Goal: Book appointment/travel/reservation

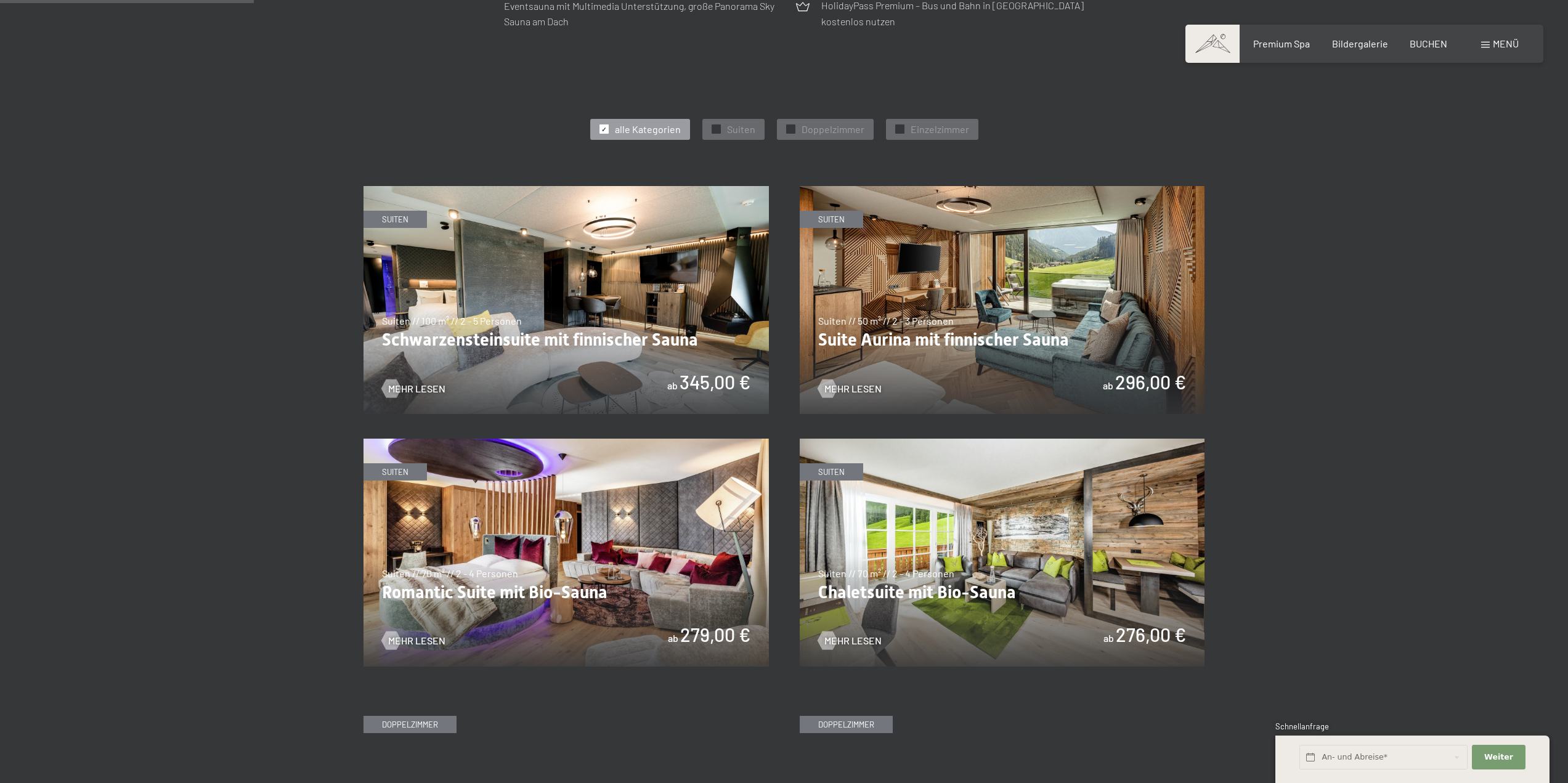
scroll to position [641, 0]
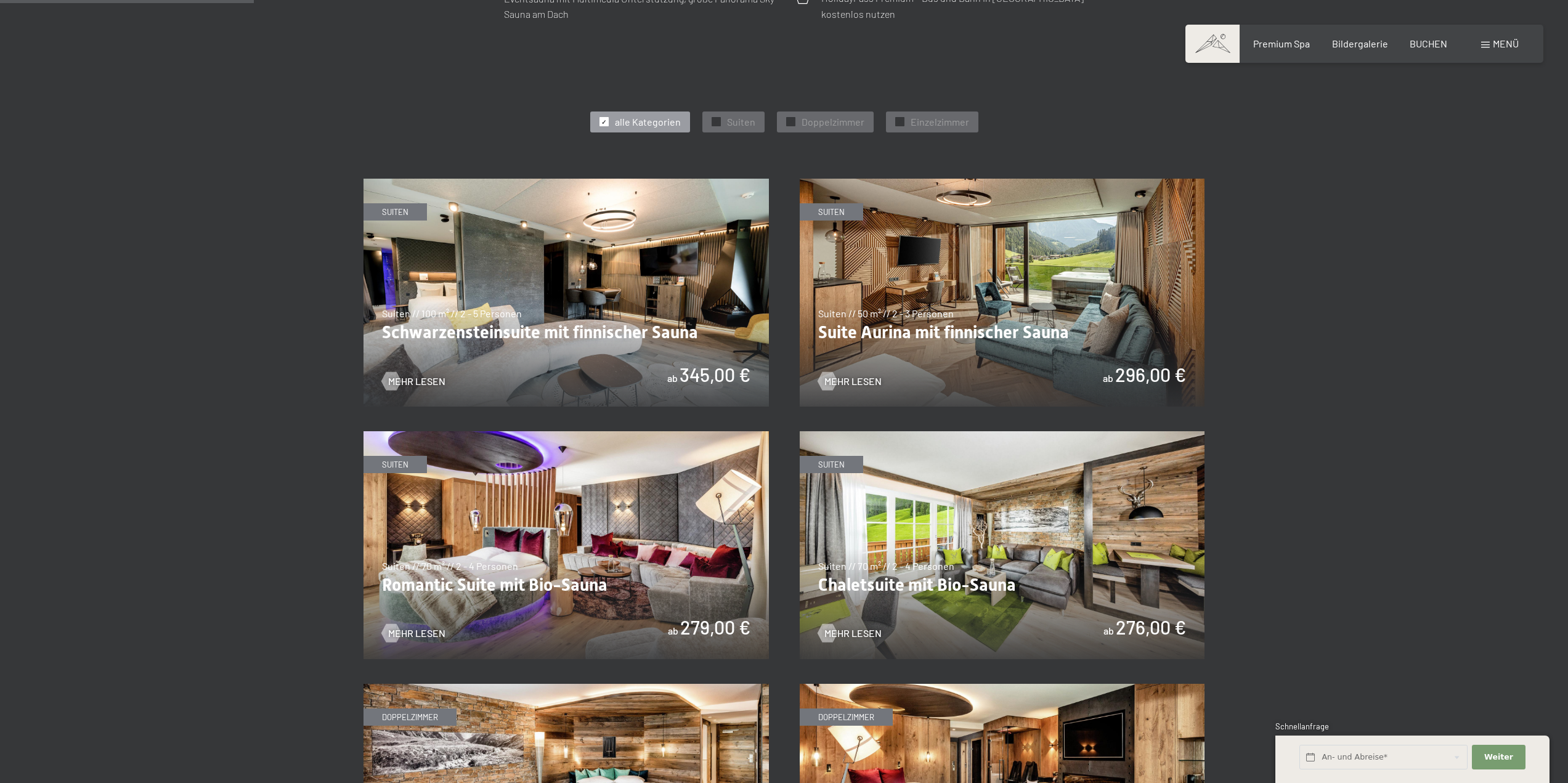
click at [536, 595] on img at bounding box center [566, 545] width 405 height 228
click at [1075, 371] on img at bounding box center [1001, 292] width 405 height 228
click at [1075, 574] on img at bounding box center [1001, 545] width 405 height 228
drag, startPoint x: 1570, startPoint y: 249, endPoint x: 1568, endPoint y: 329, distance: 80.0
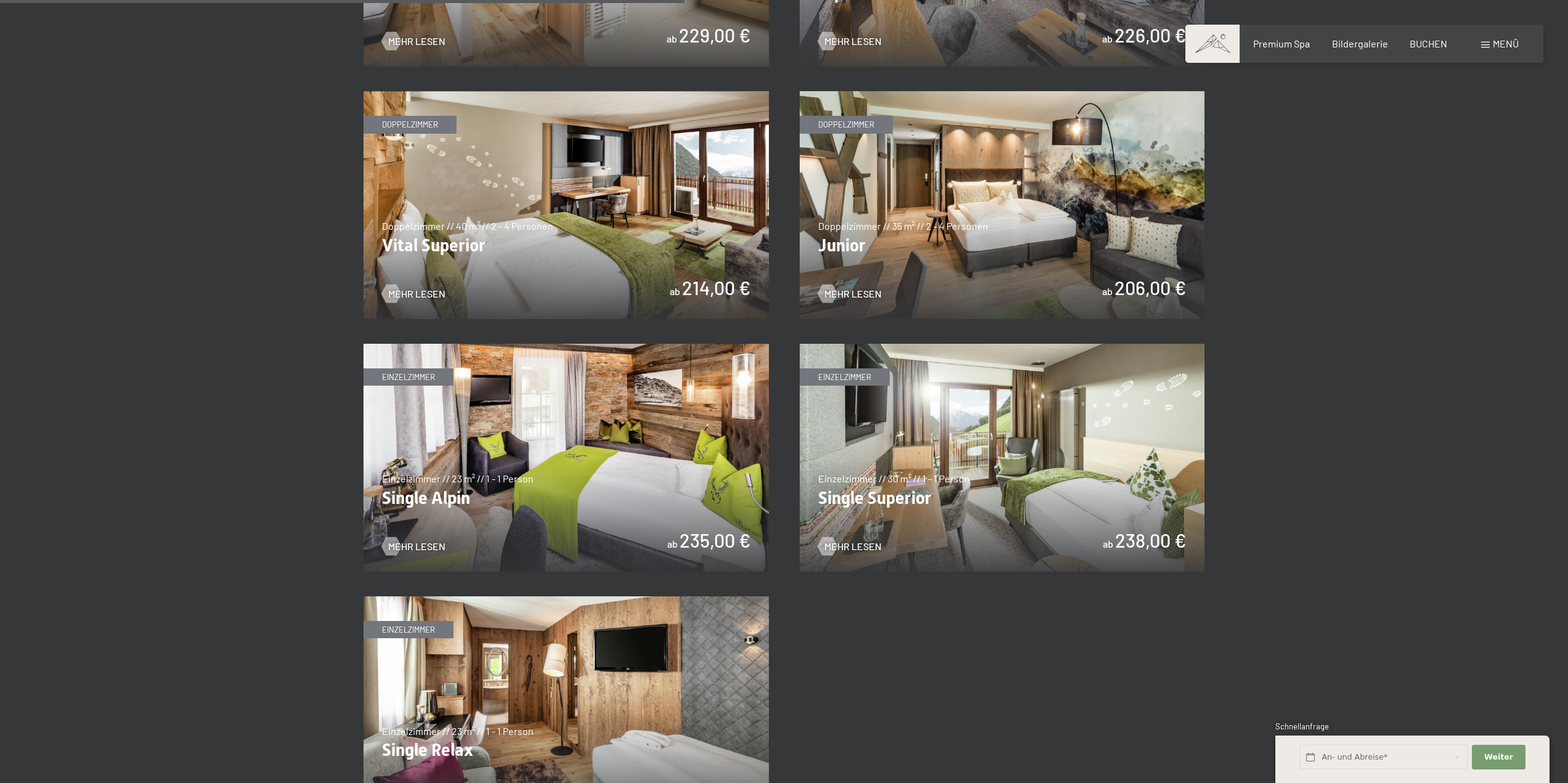
scroll to position [1745, 0]
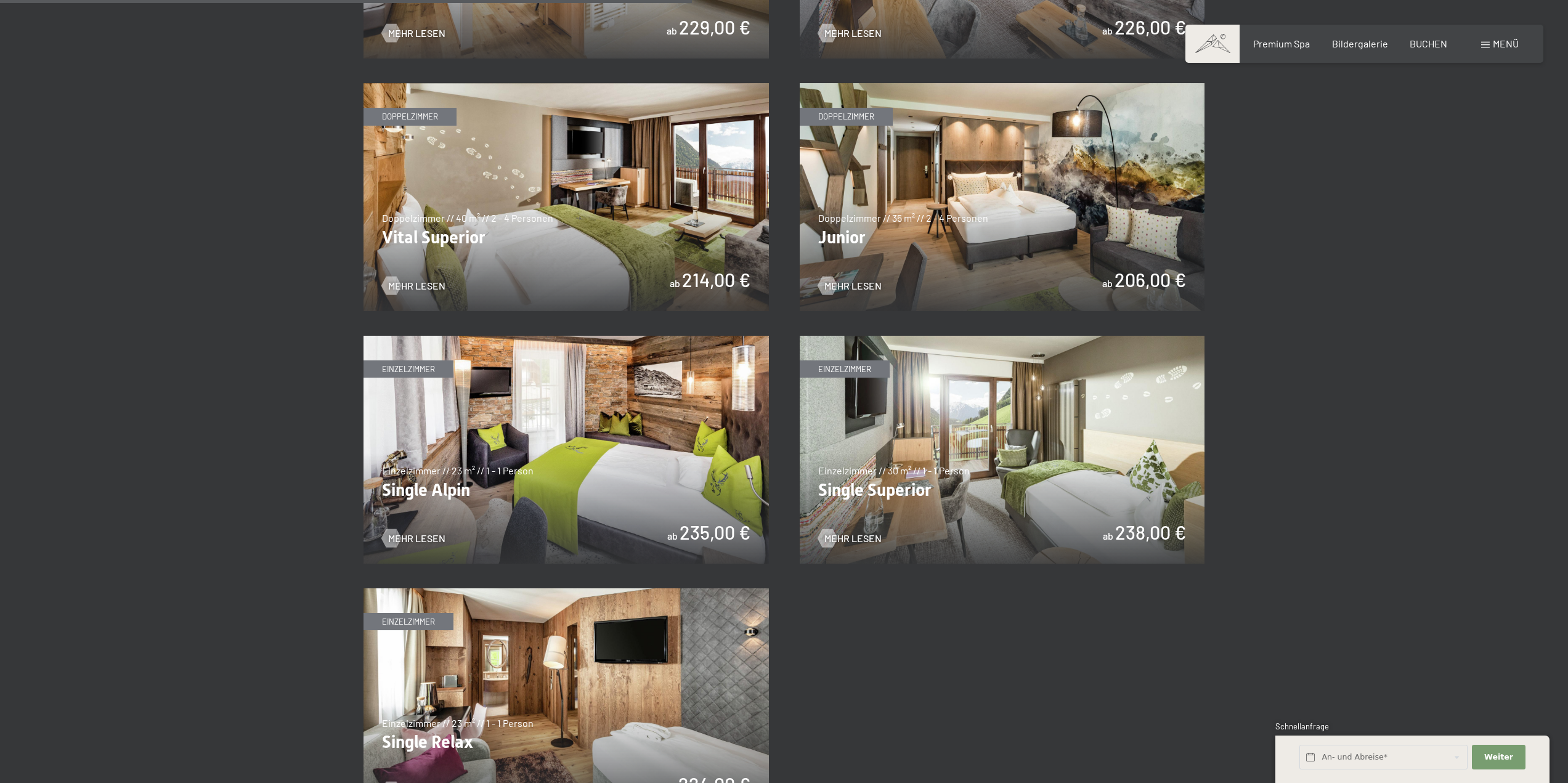
click at [560, 283] on img at bounding box center [566, 197] width 405 height 228
click at [627, 535] on img at bounding box center [566, 450] width 405 height 228
click at [653, 716] on img at bounding box center [566, 702] width 405 height 228
click at [1029, 246] on img at bounding box center [1001, 197] width 405 height 228
click at [601, 273] on img at bounding box center [566, 197] width 405 height 228
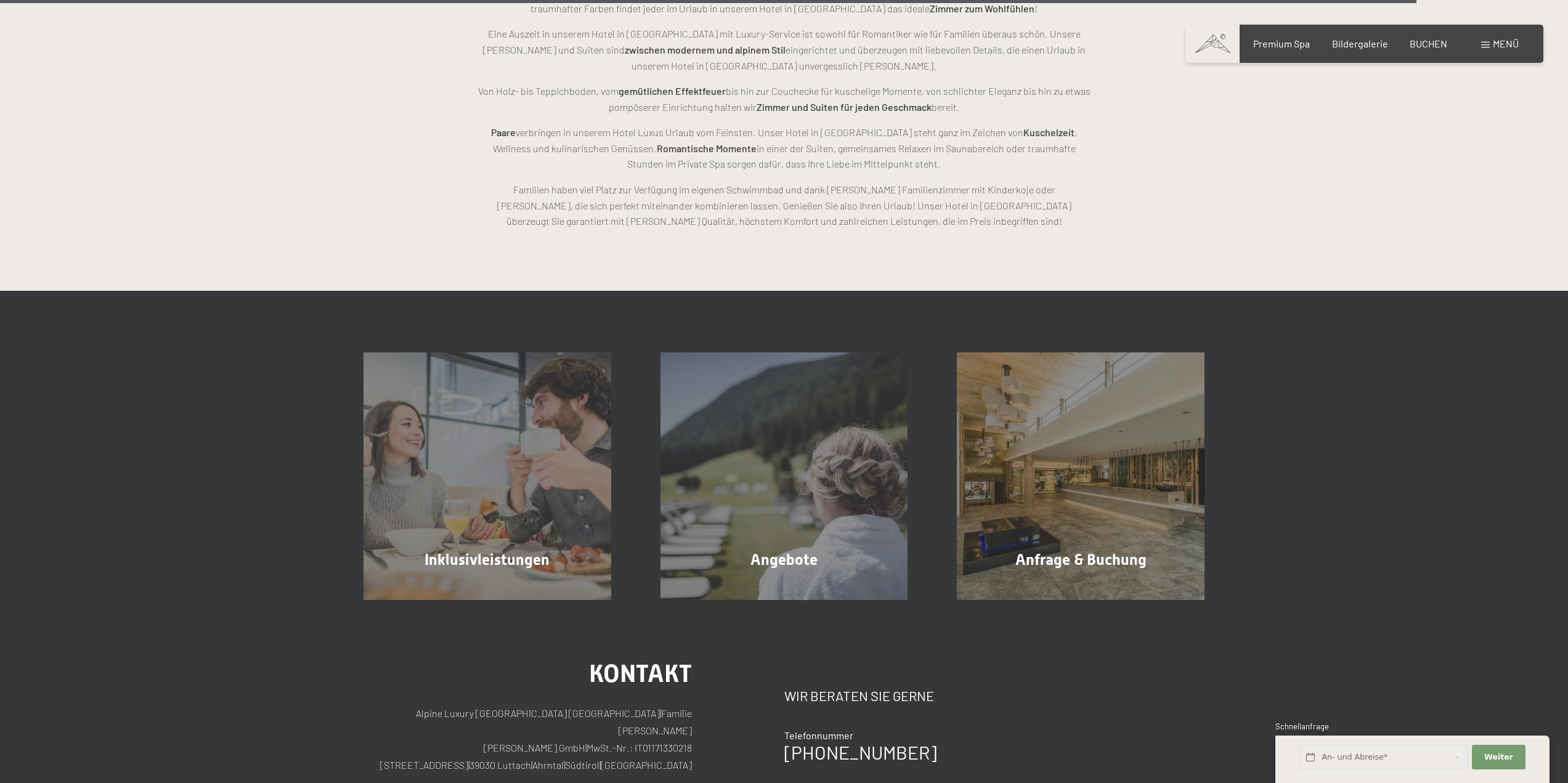
scroll to position [3630, 0]
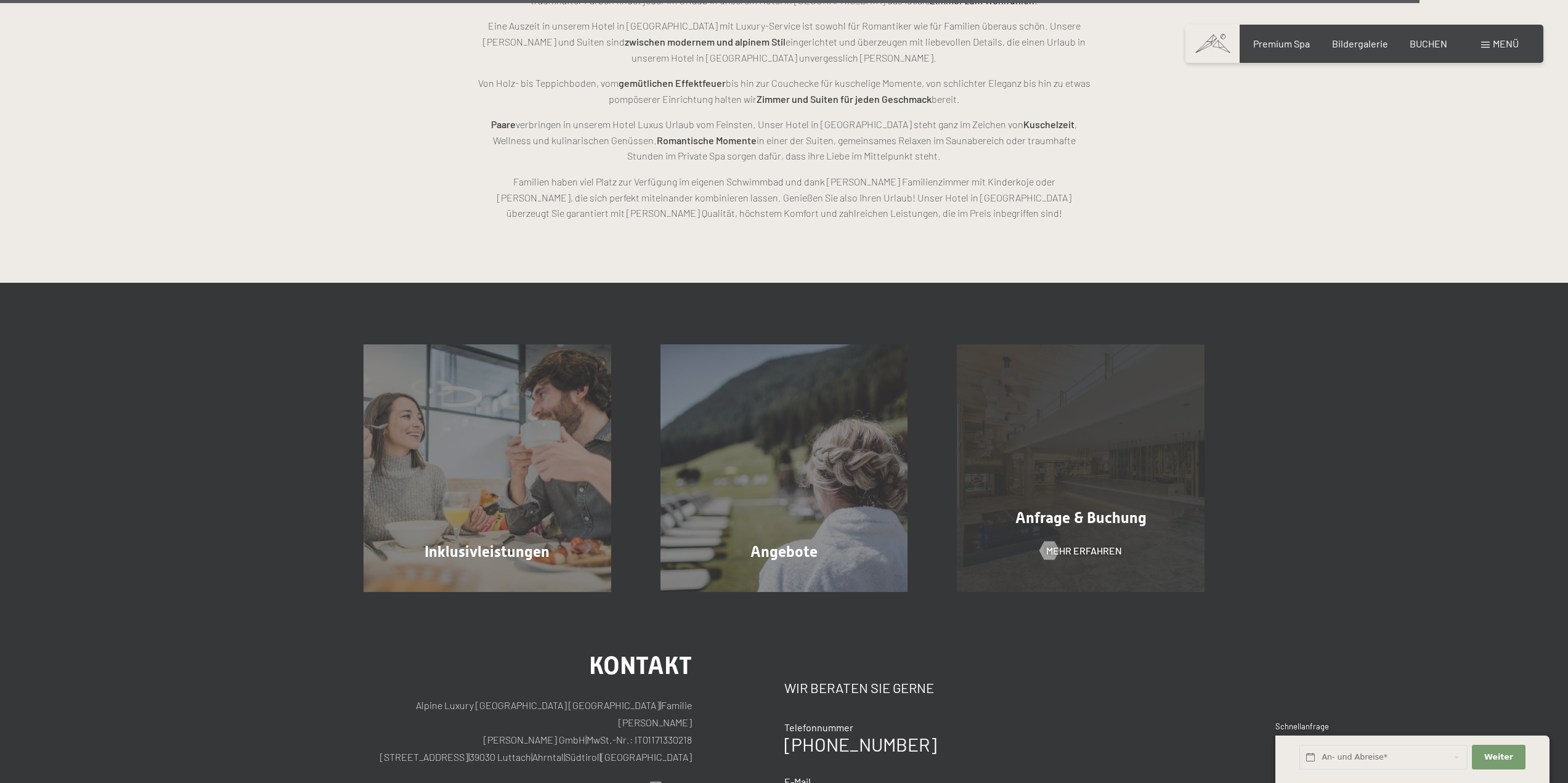
click at [1111, 517] on span "Anfrage & Buchung" at bounding box center [1080, 517] width 131 height 18
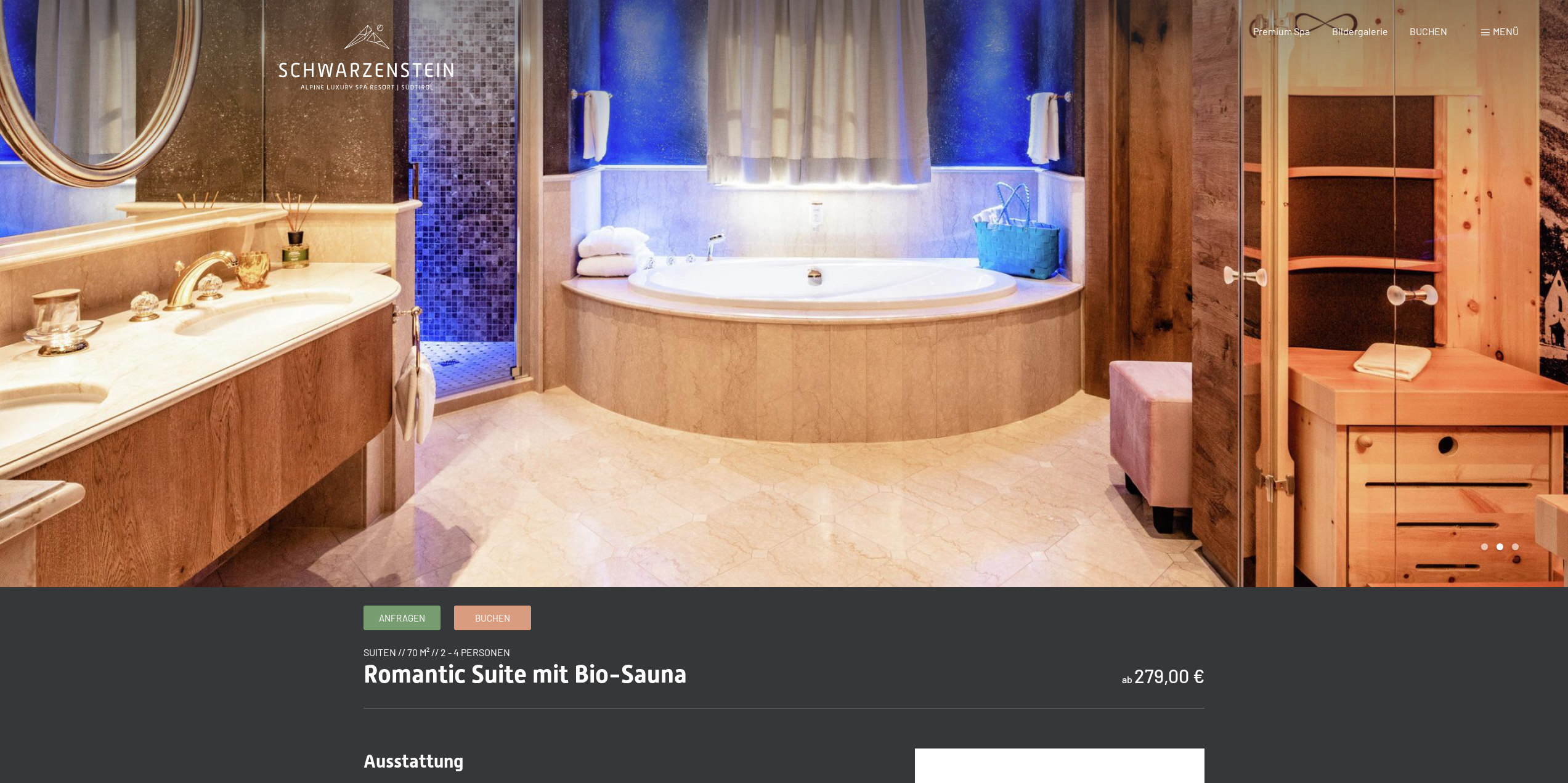
click at [1517, 544] on div at bounding box center [1176, 293] width 784 height 587
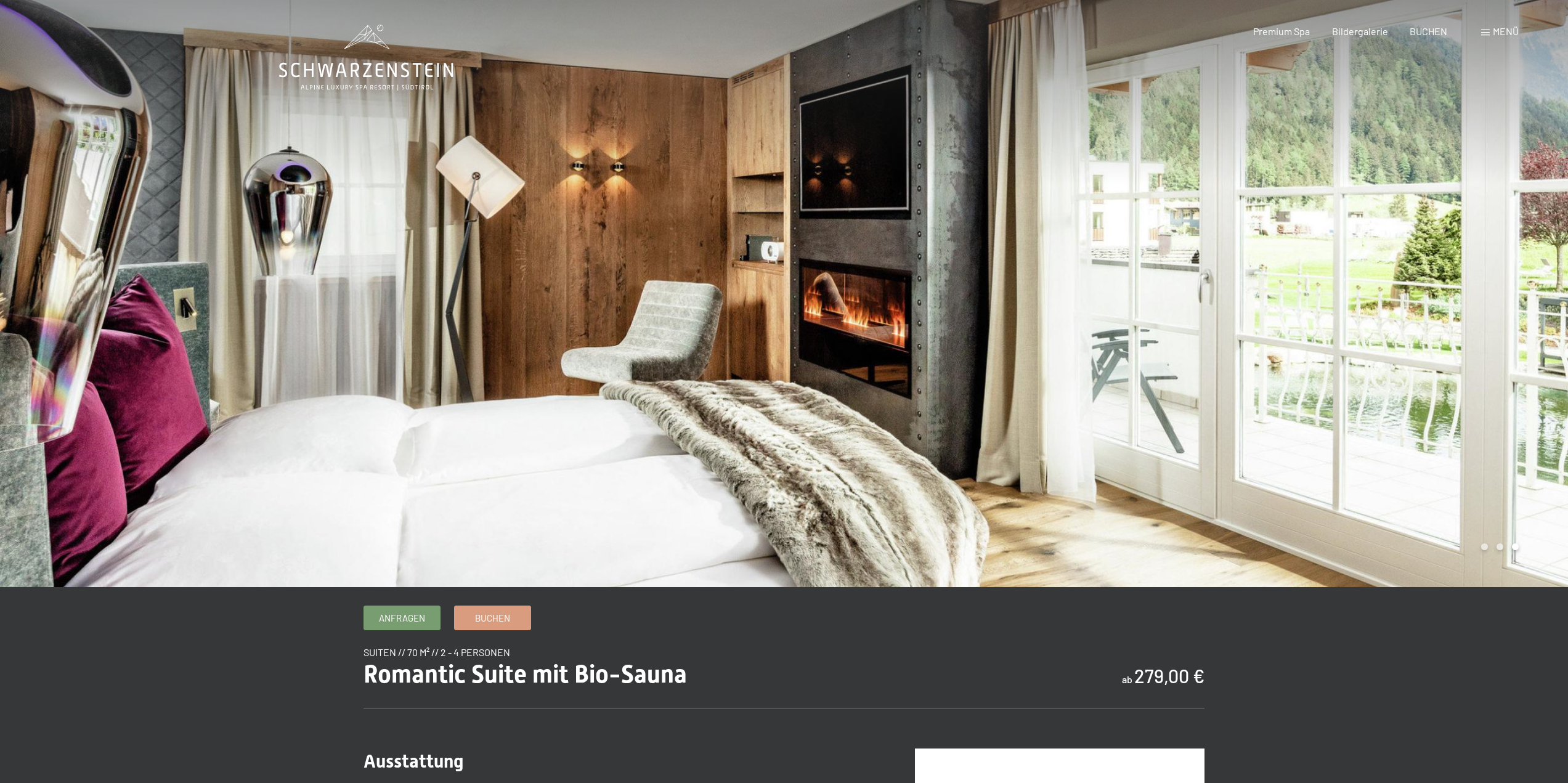
click at [1517, 544] on div at bounding box center [1176, 293] width 784 height 587
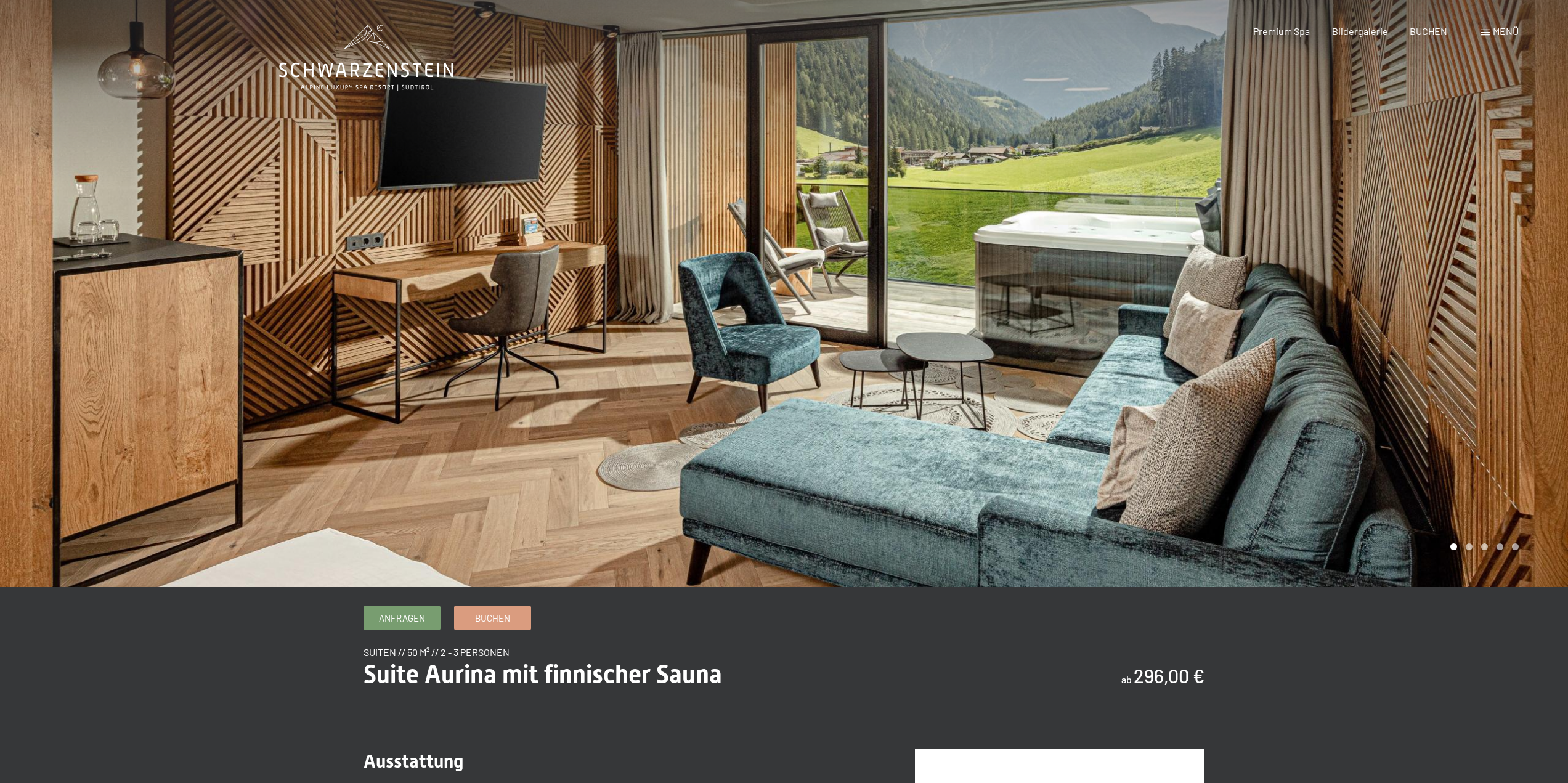
click at [1454, 506] on div at bounding box center [1176, 293] width 784 height 587
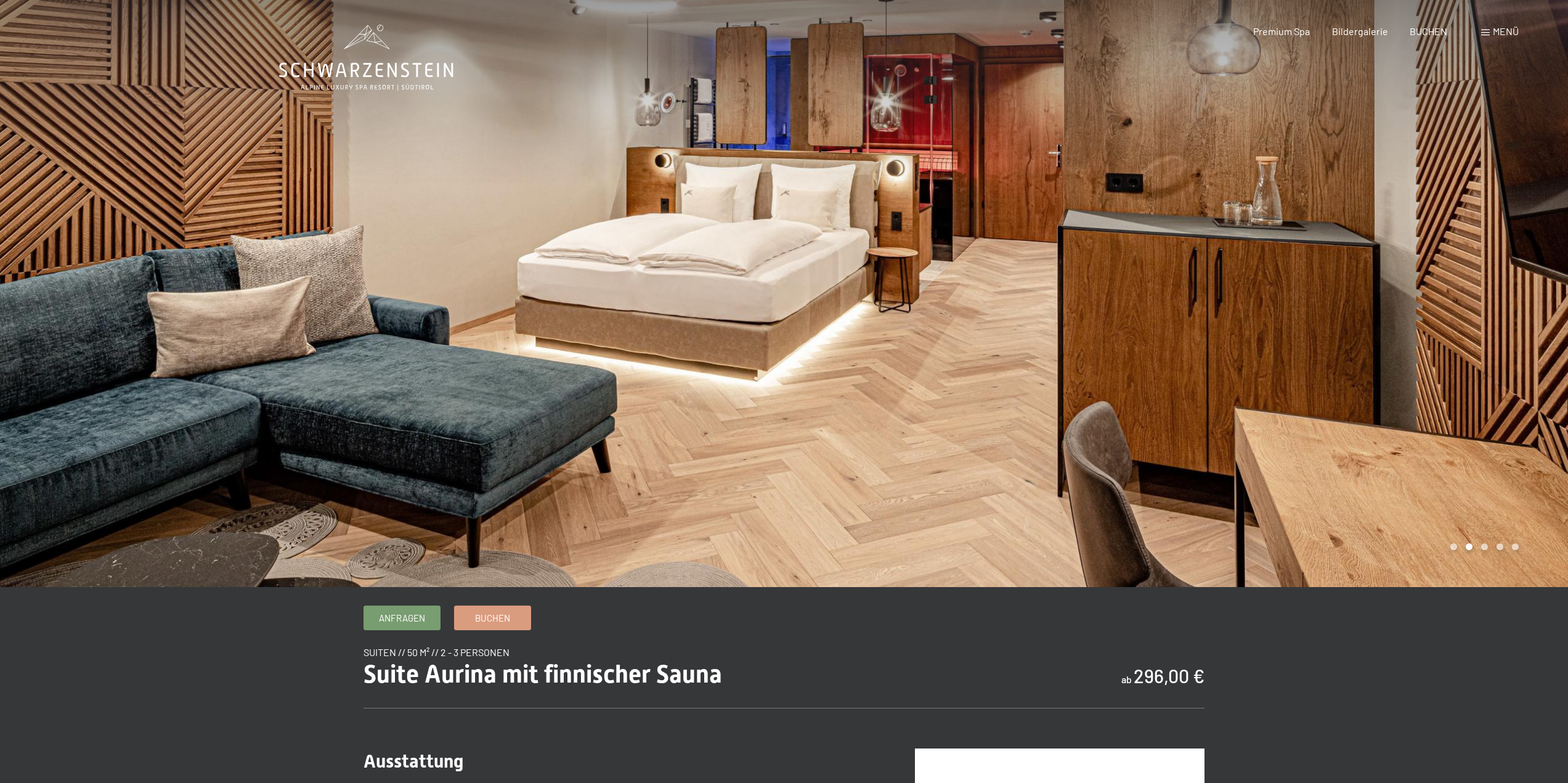
click at [1454, 506] on div at bounding box center [1176, 293] width 784 height 587
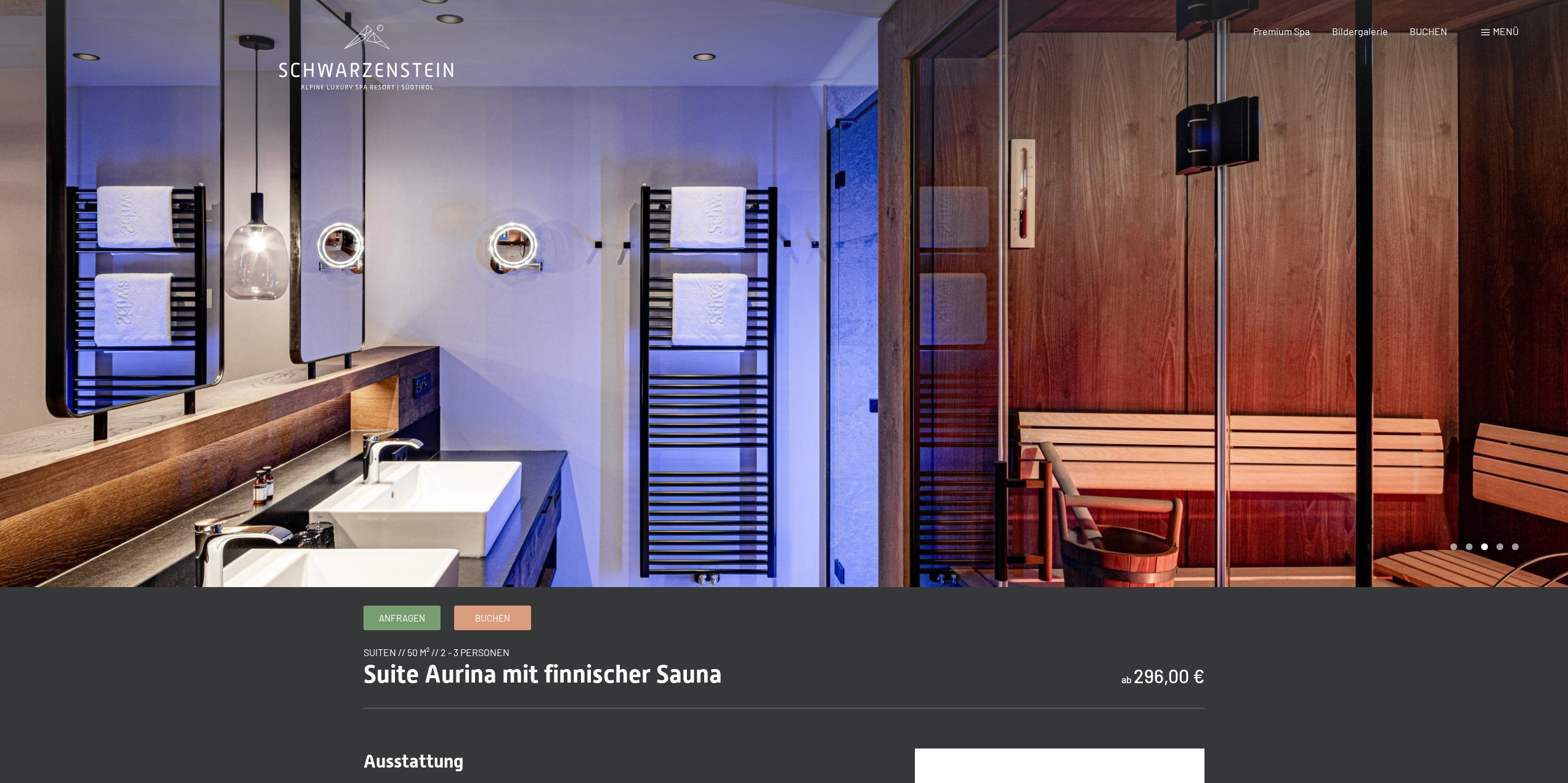
click at [1454, 506] on div at bounding box center [1176, 293] width 784 height 587
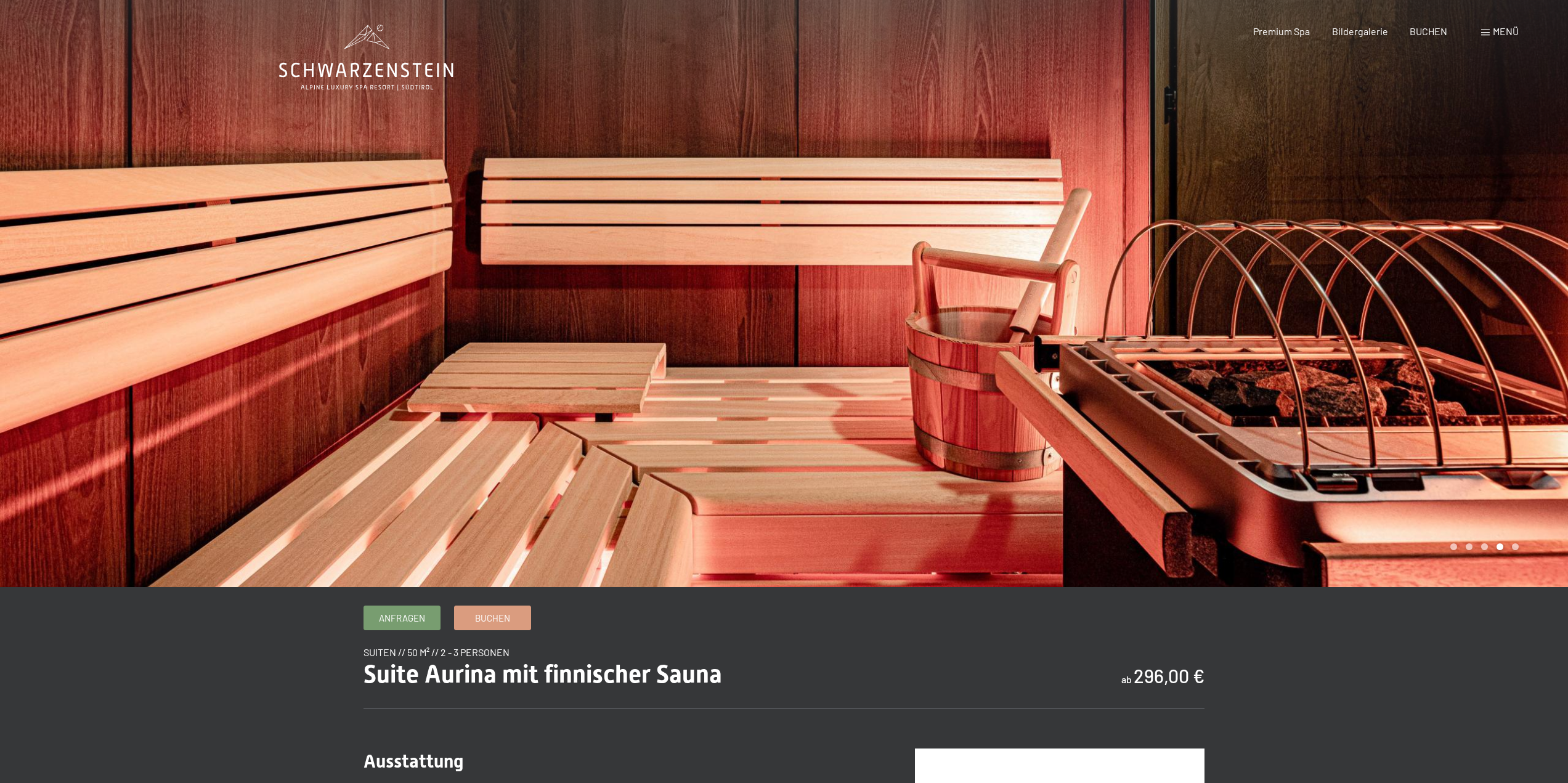
click at [1454, 506] on div at bounding box center [1176, 293] width 784 height 587
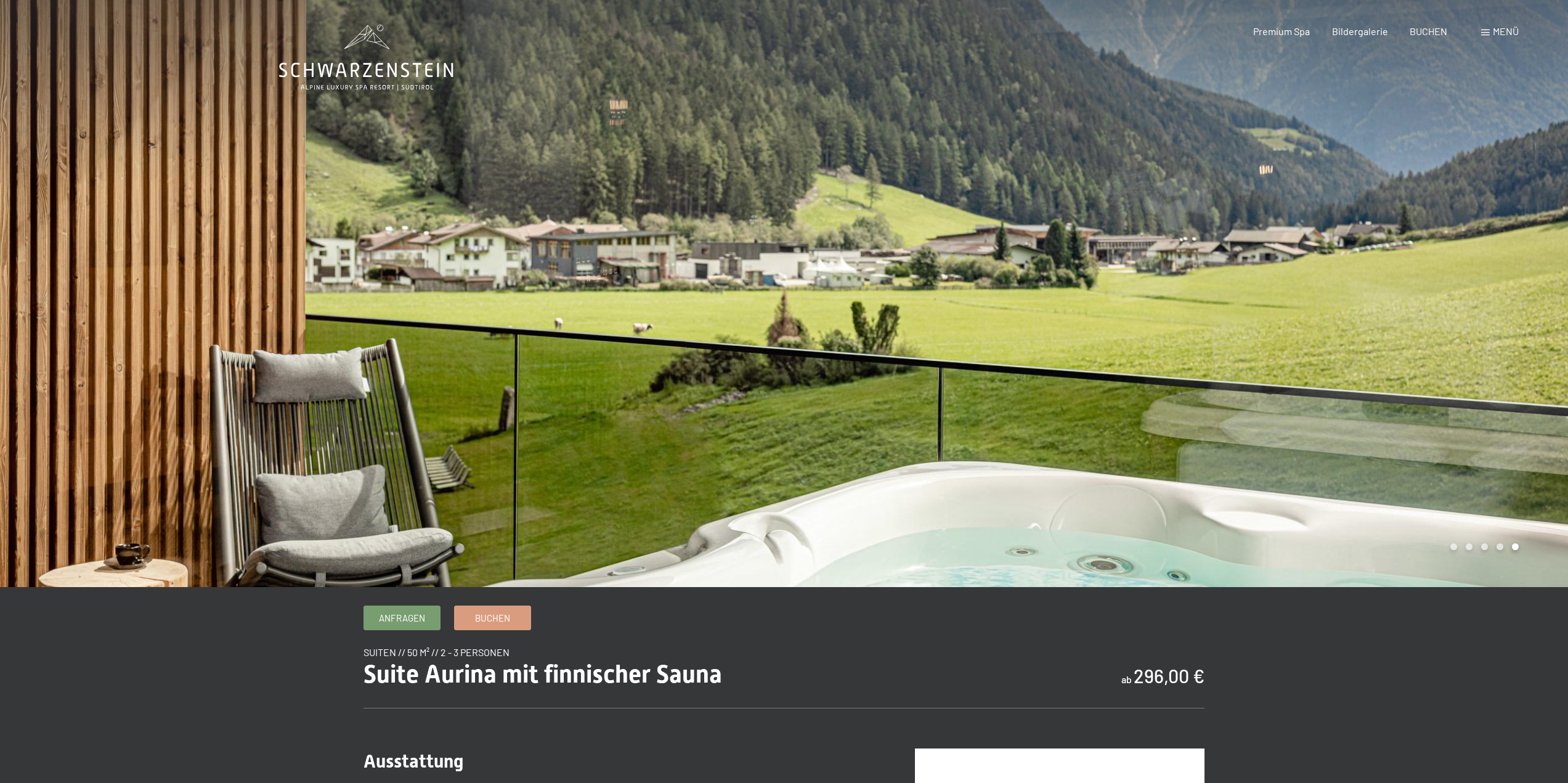
click at [1454, 506] on div at bounding box center [1176, 293] width 784 height 587
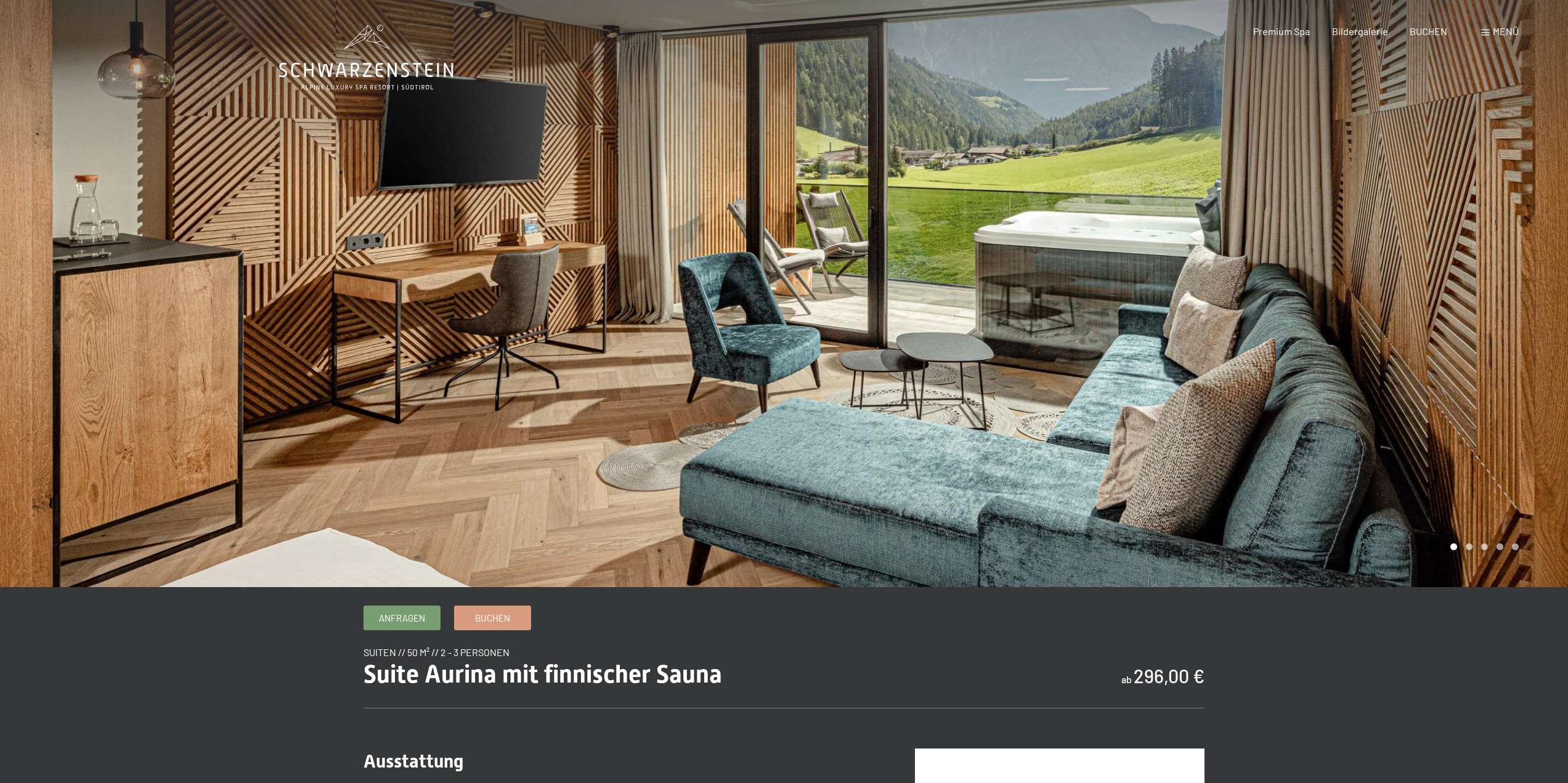
click at [53, 389] on div at bounding box center [392, 293] width 784 height 587
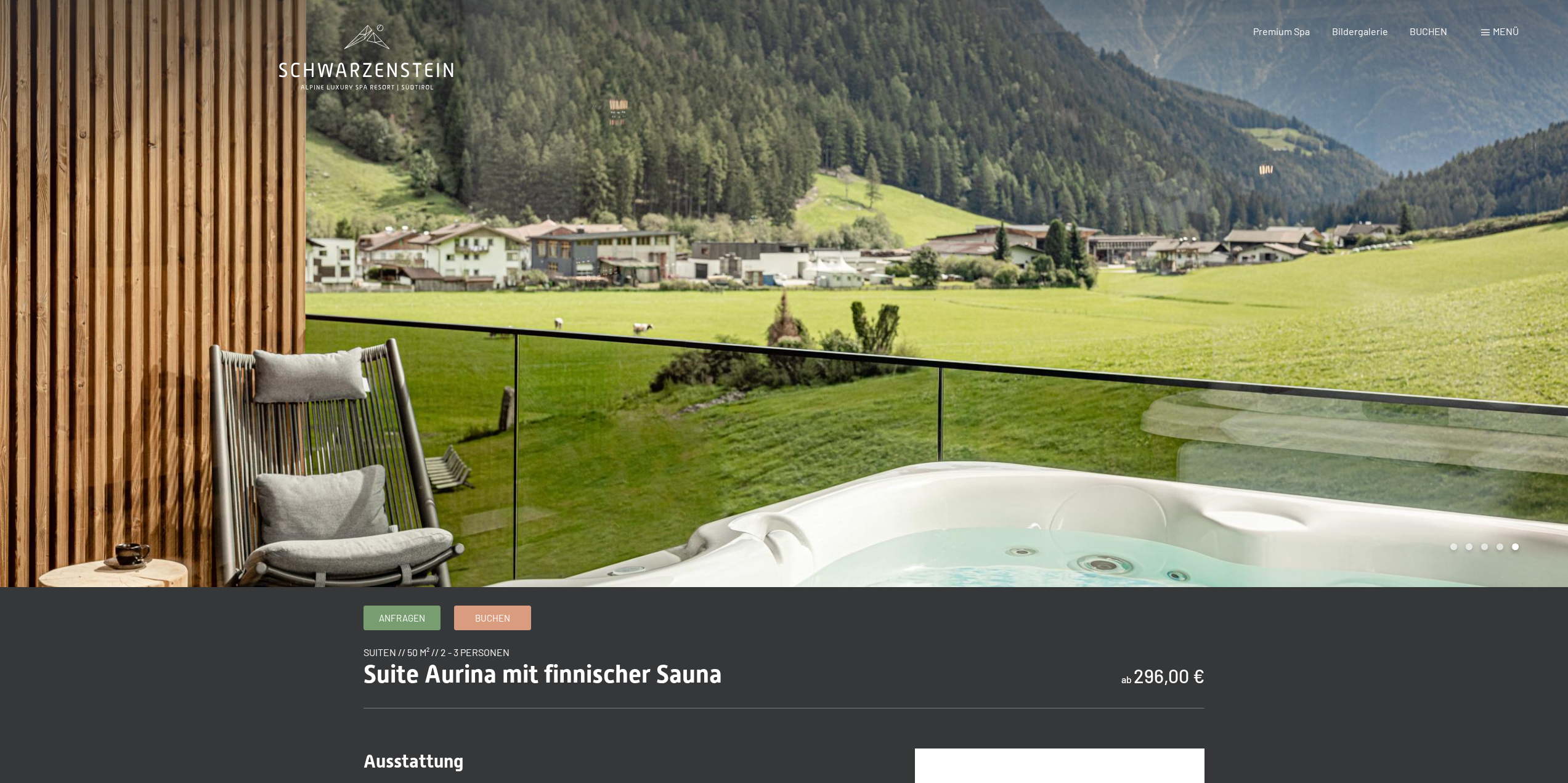
click at [1512, 402] on div at bounding box center [1176, 293] width 784 height 587
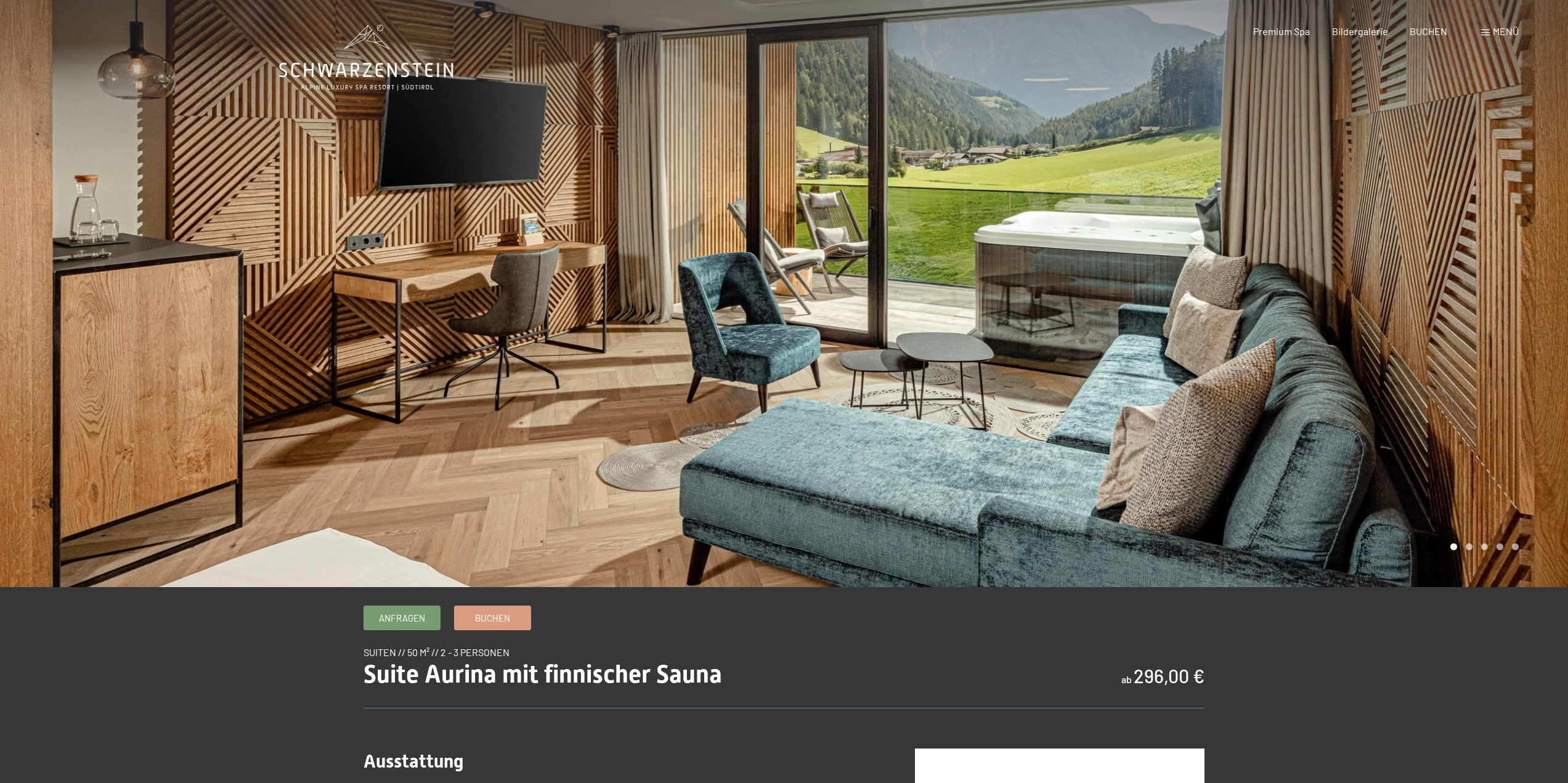
click at [1512, 402] on div at bounding box center [1176, 293] width 784 height 587
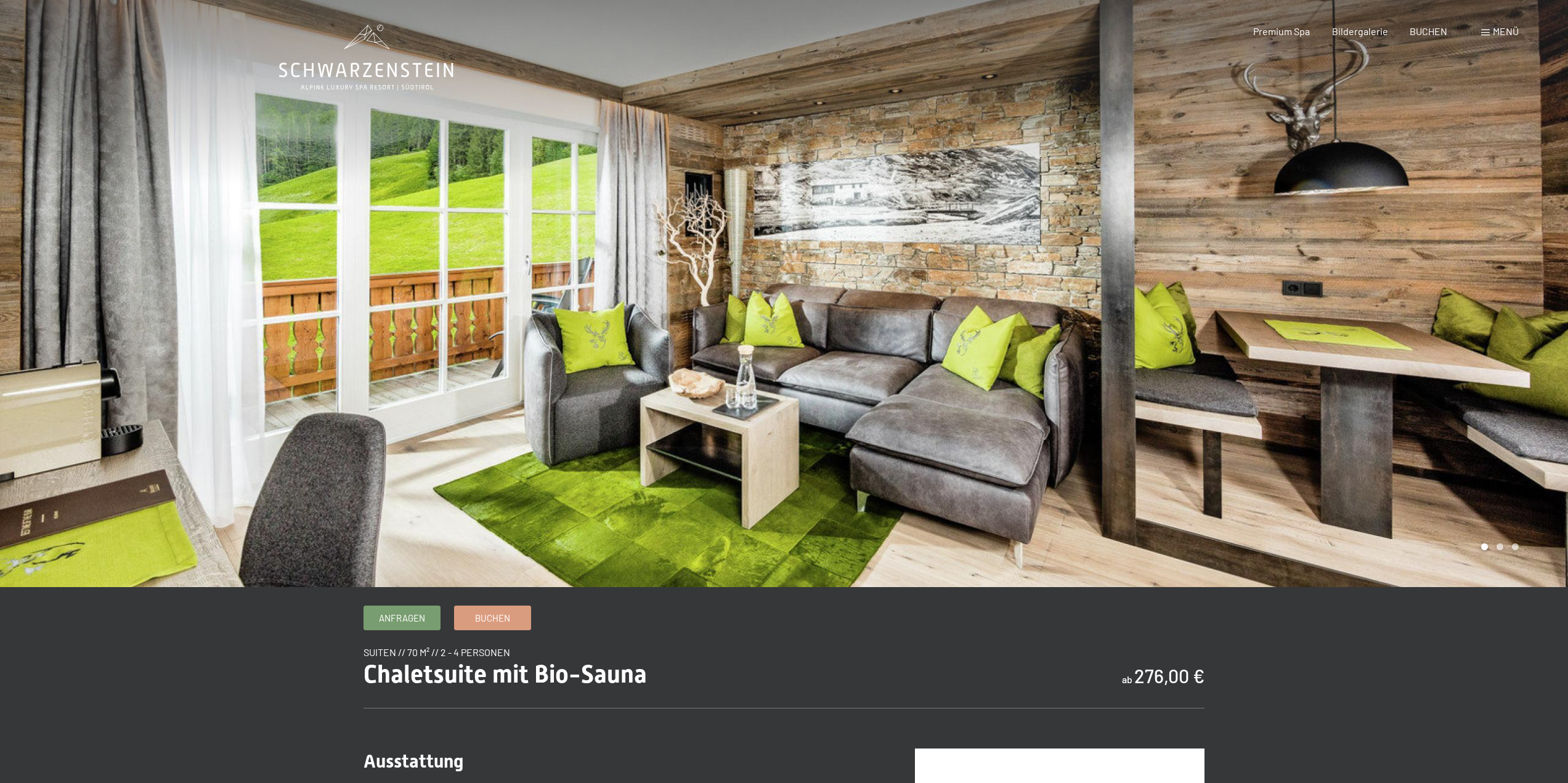
click at [1469, 381] on div at bounding box center [1176, 293] width 784 height 587
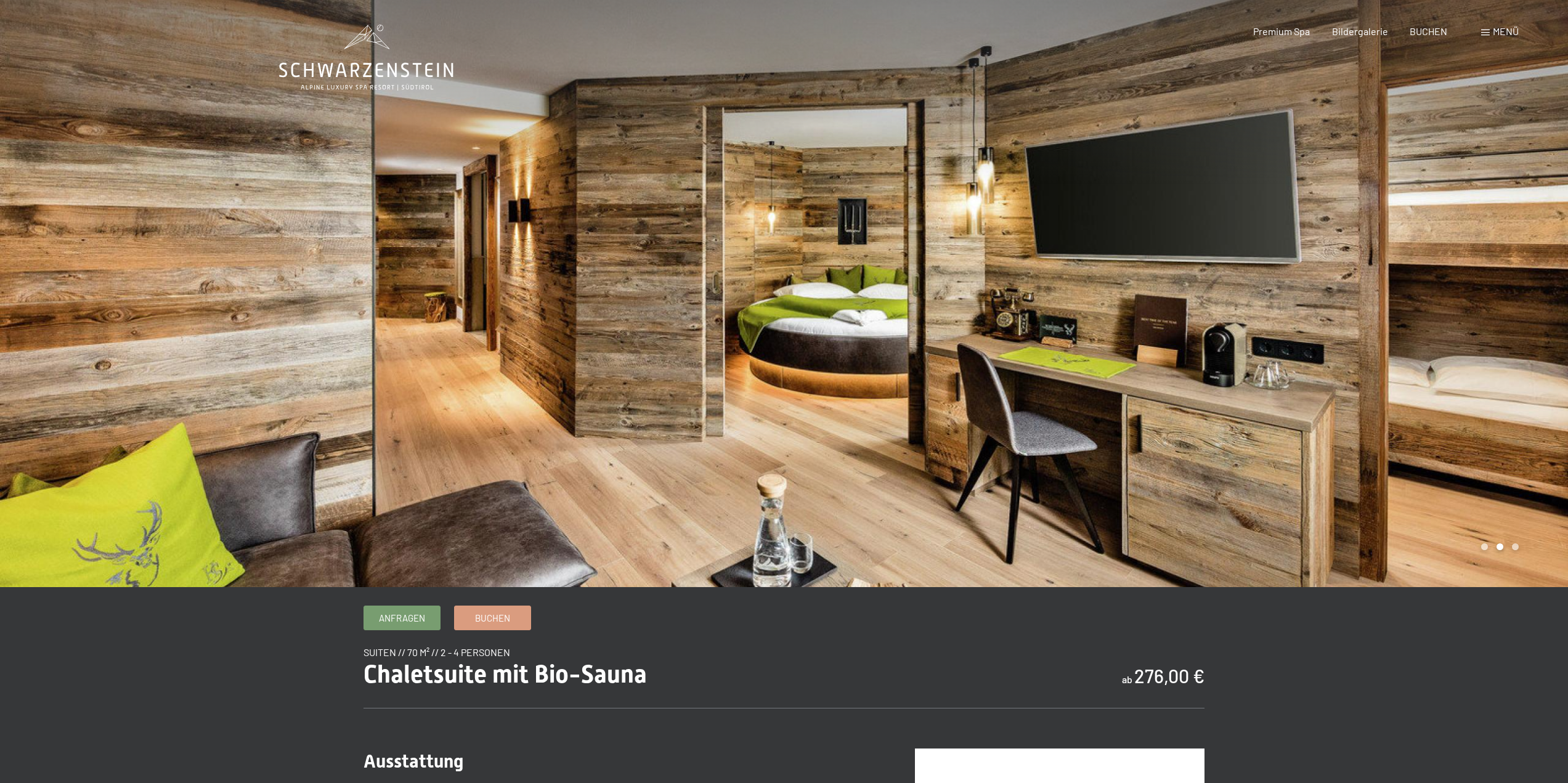
click at [1471, 381] on div at bounding box center [1176, 293] width 784 height 587
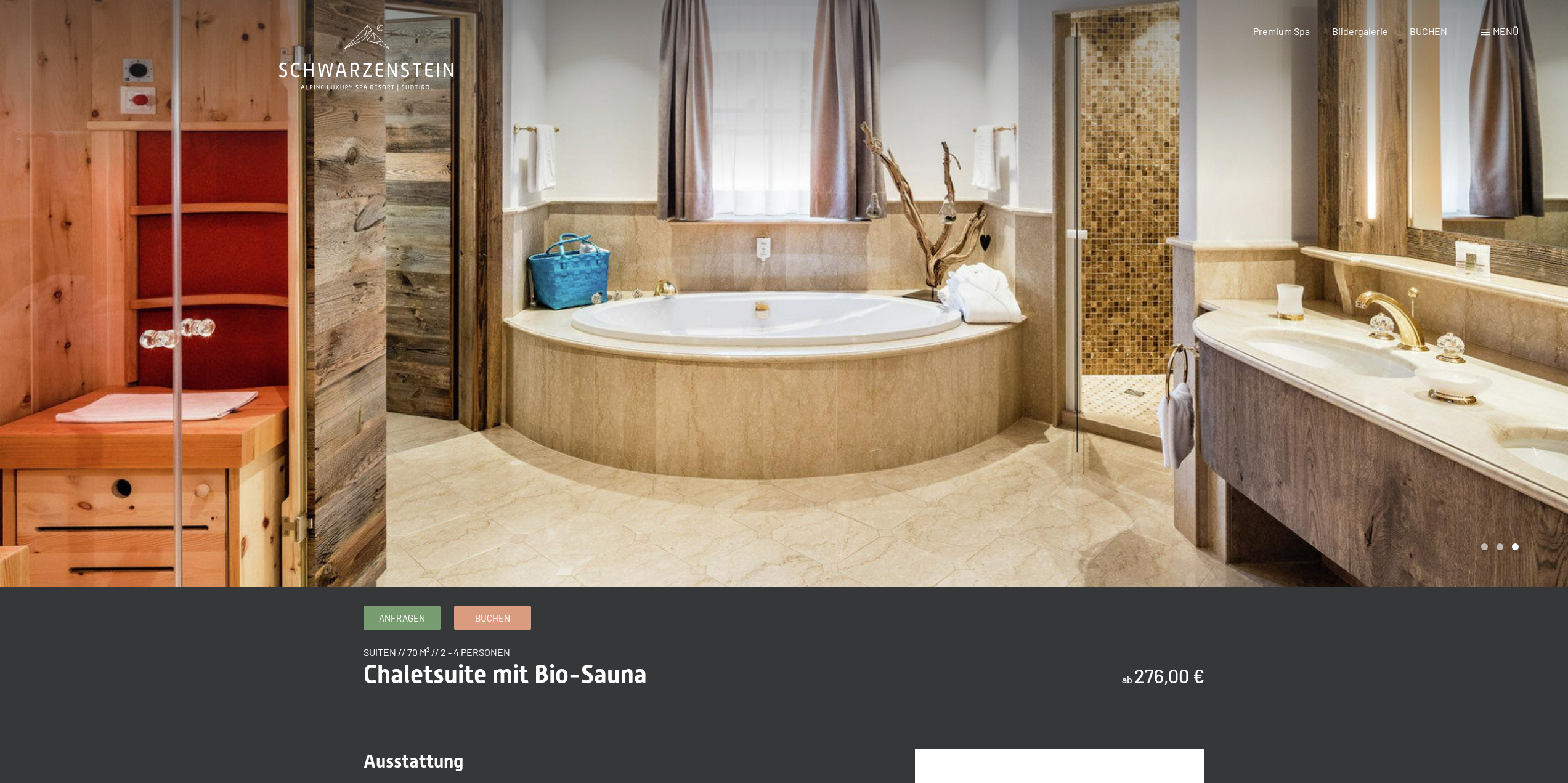
click at [1471, 381] on div at bounding box center [1176, 293] width 784 height 587
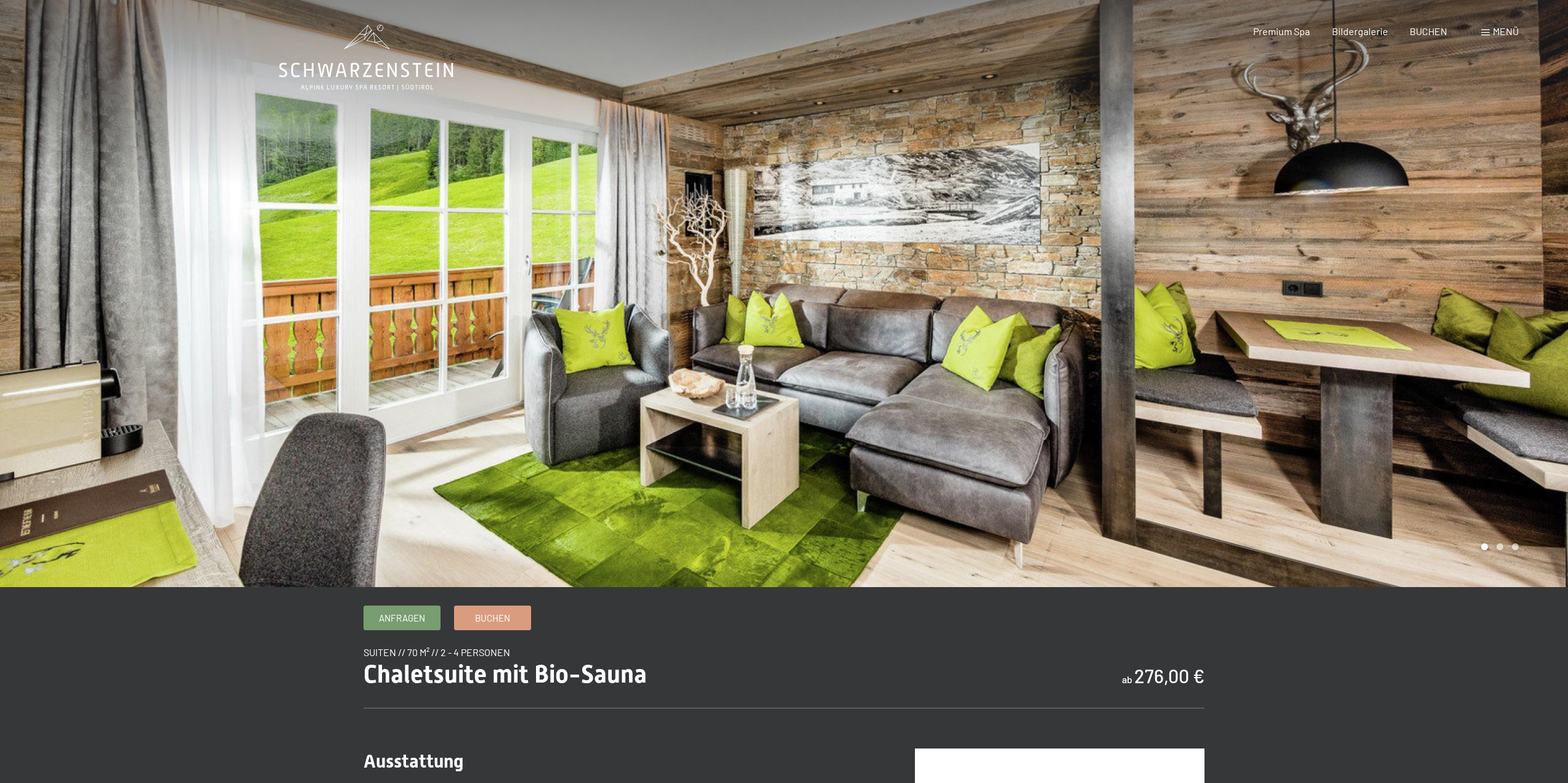
click at [1471, 381] on div at bounding box center [1176, 293] width 784 height 587
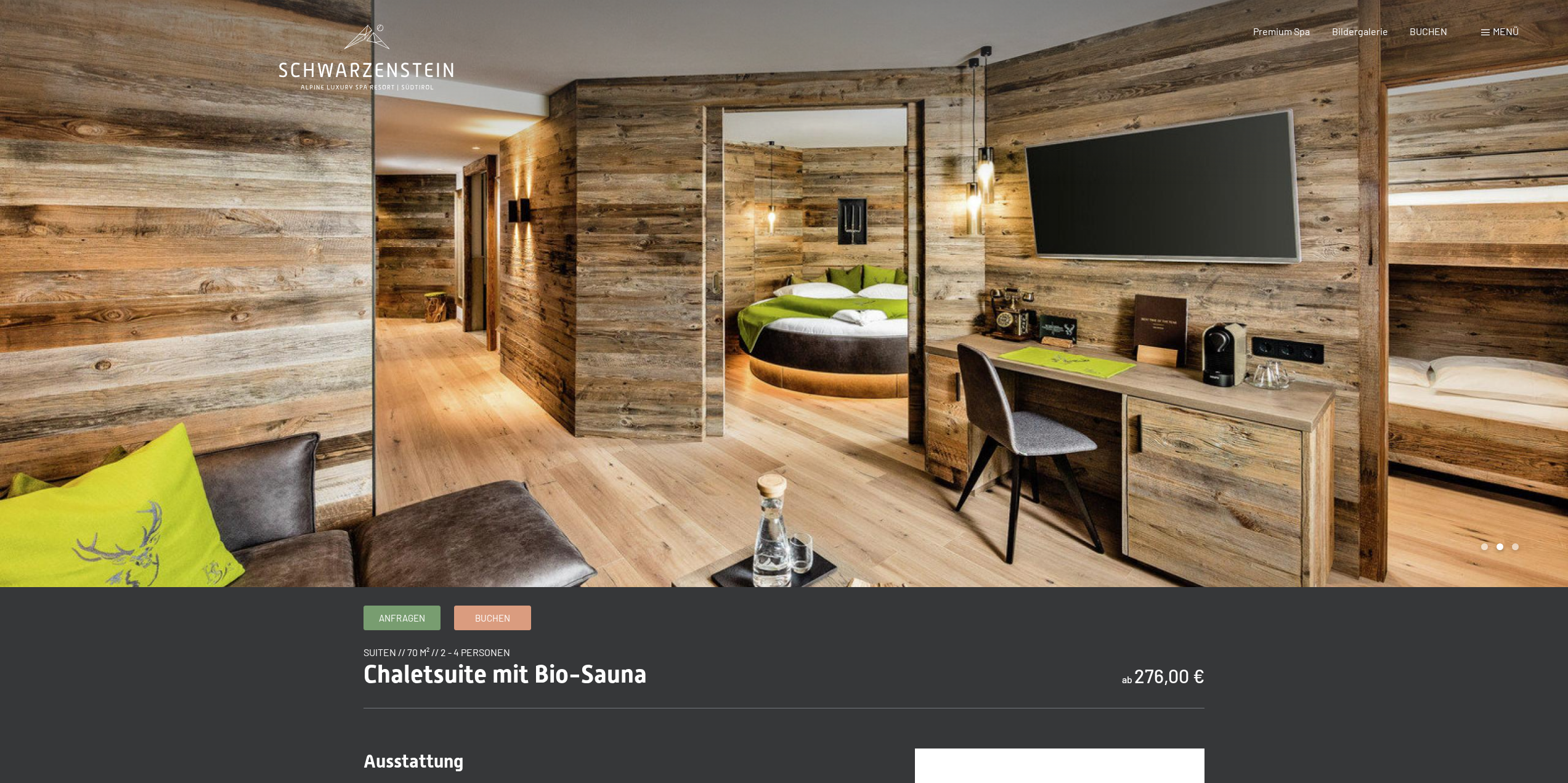
click at [1471, 381] on div at bounding box center [1176, 293] width 784 height 587
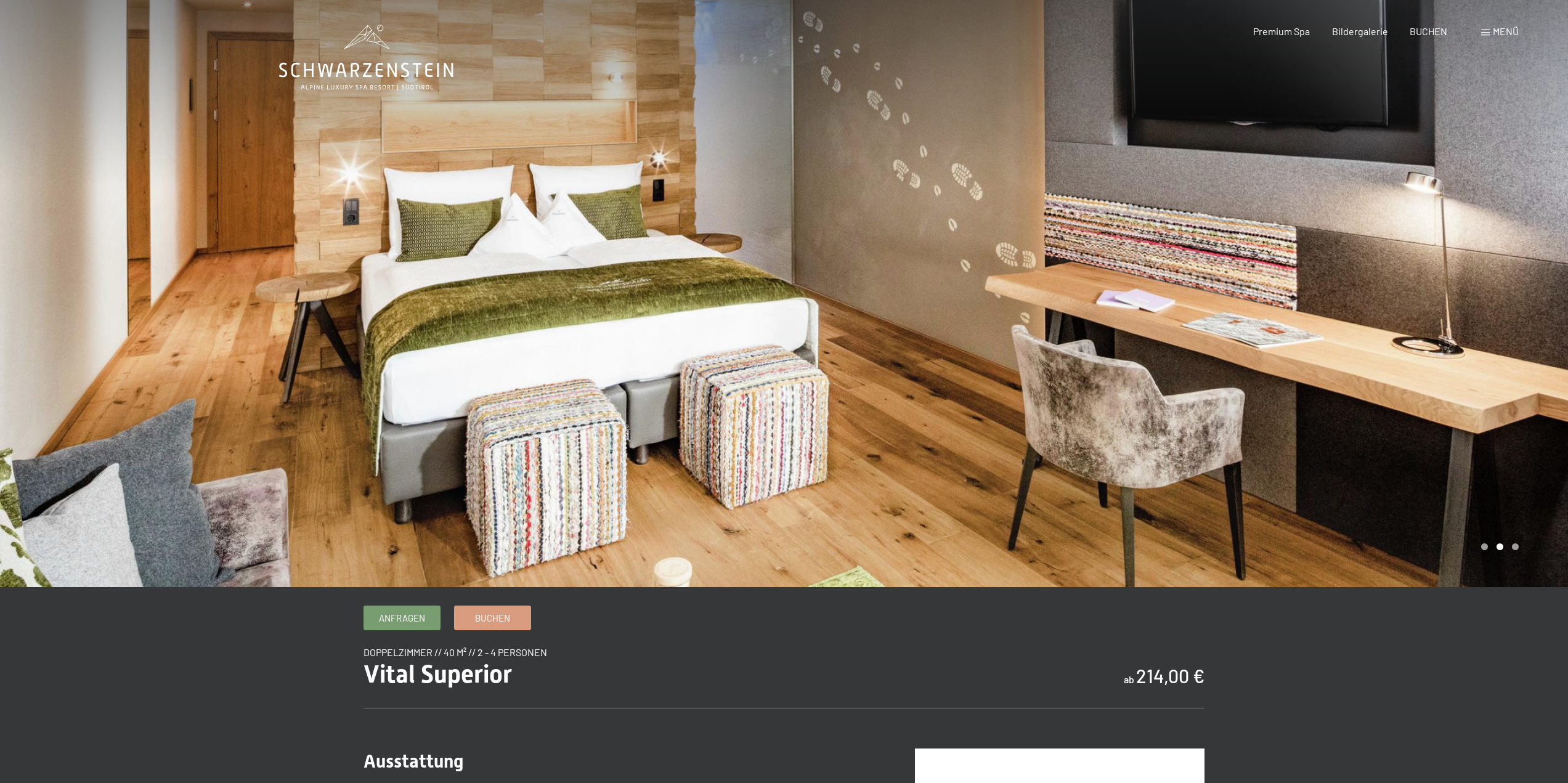
click at [1492, 439] on div at bounding box center [1176, 293] width 784 height 587
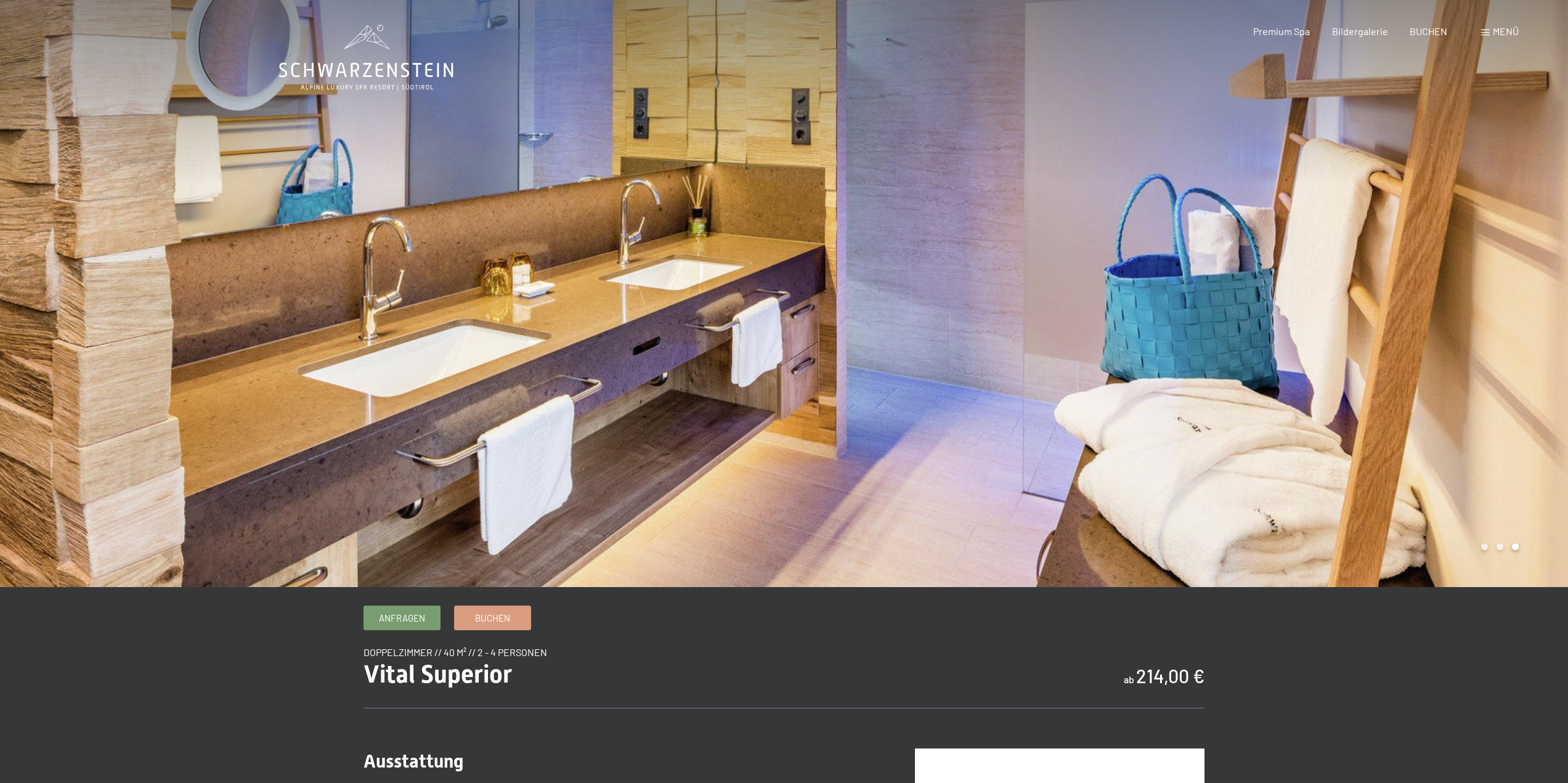
click at [1492, 439] on div at bounding box center [1176, 293] width 784 height 587
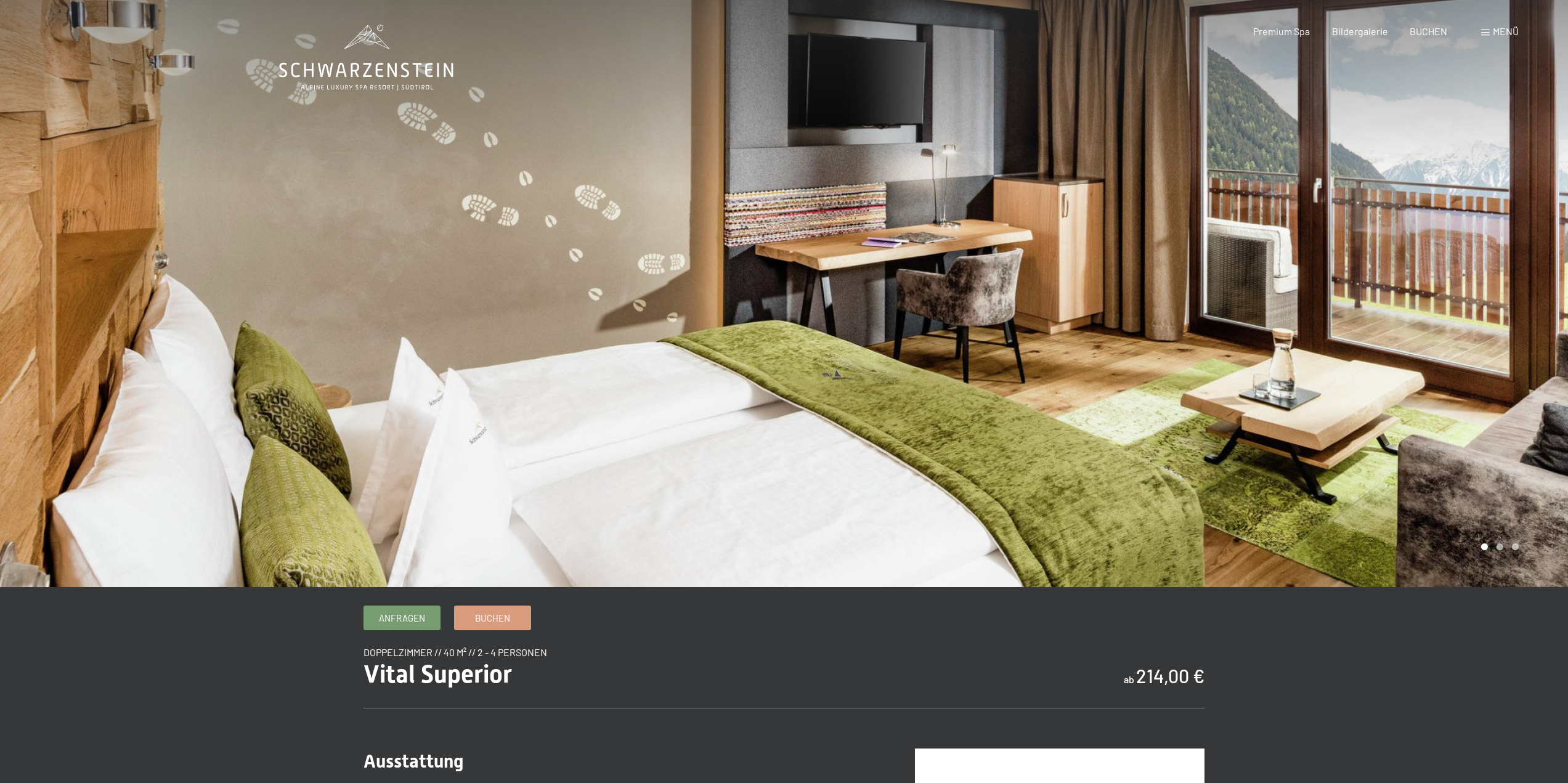
click at [1492, 439] on div at bounding box center [1176, 293] width 784 height 587
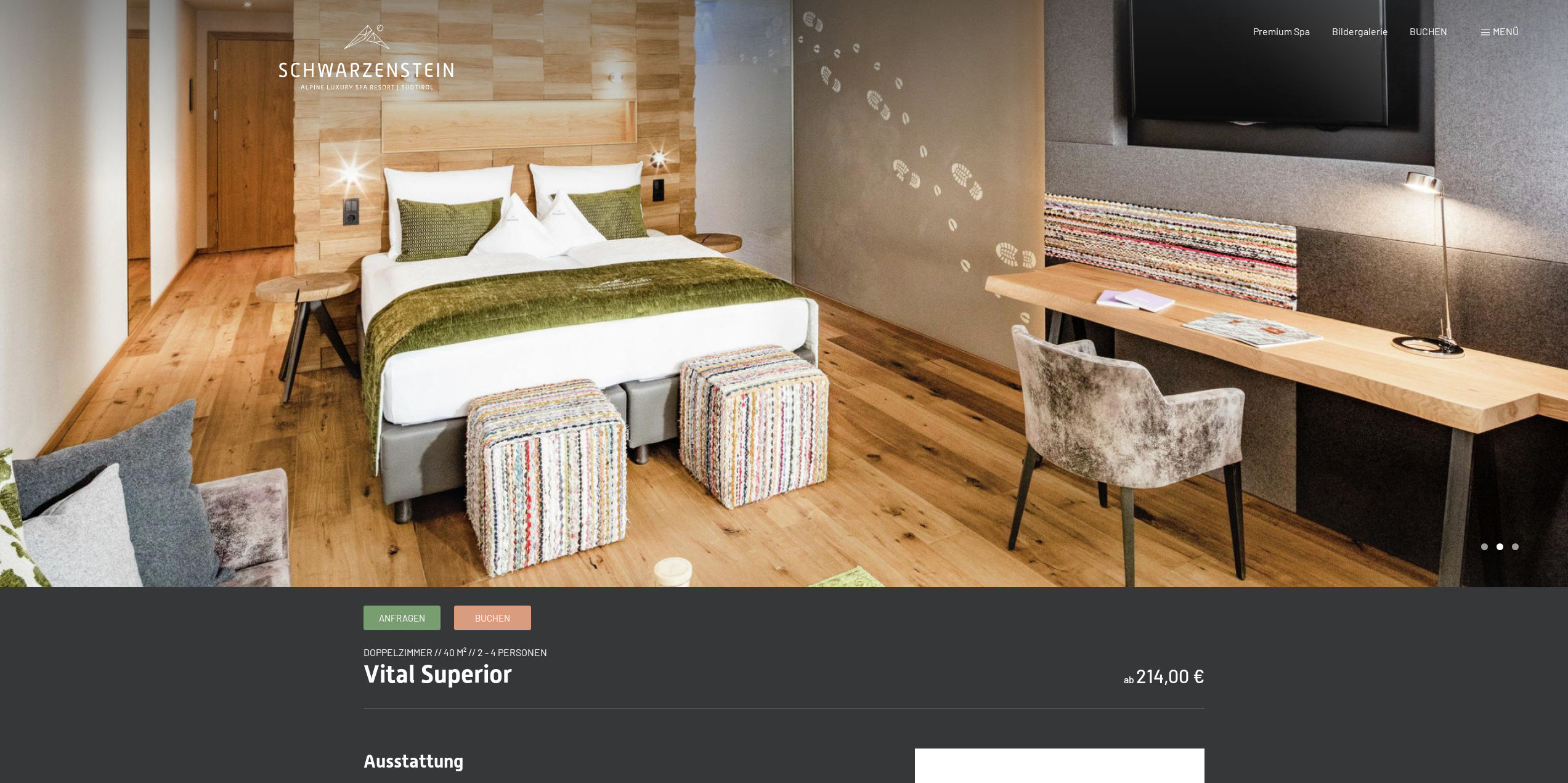
click at [1492, 439] on div at bounding box center [1176, 293] width 784 height 587
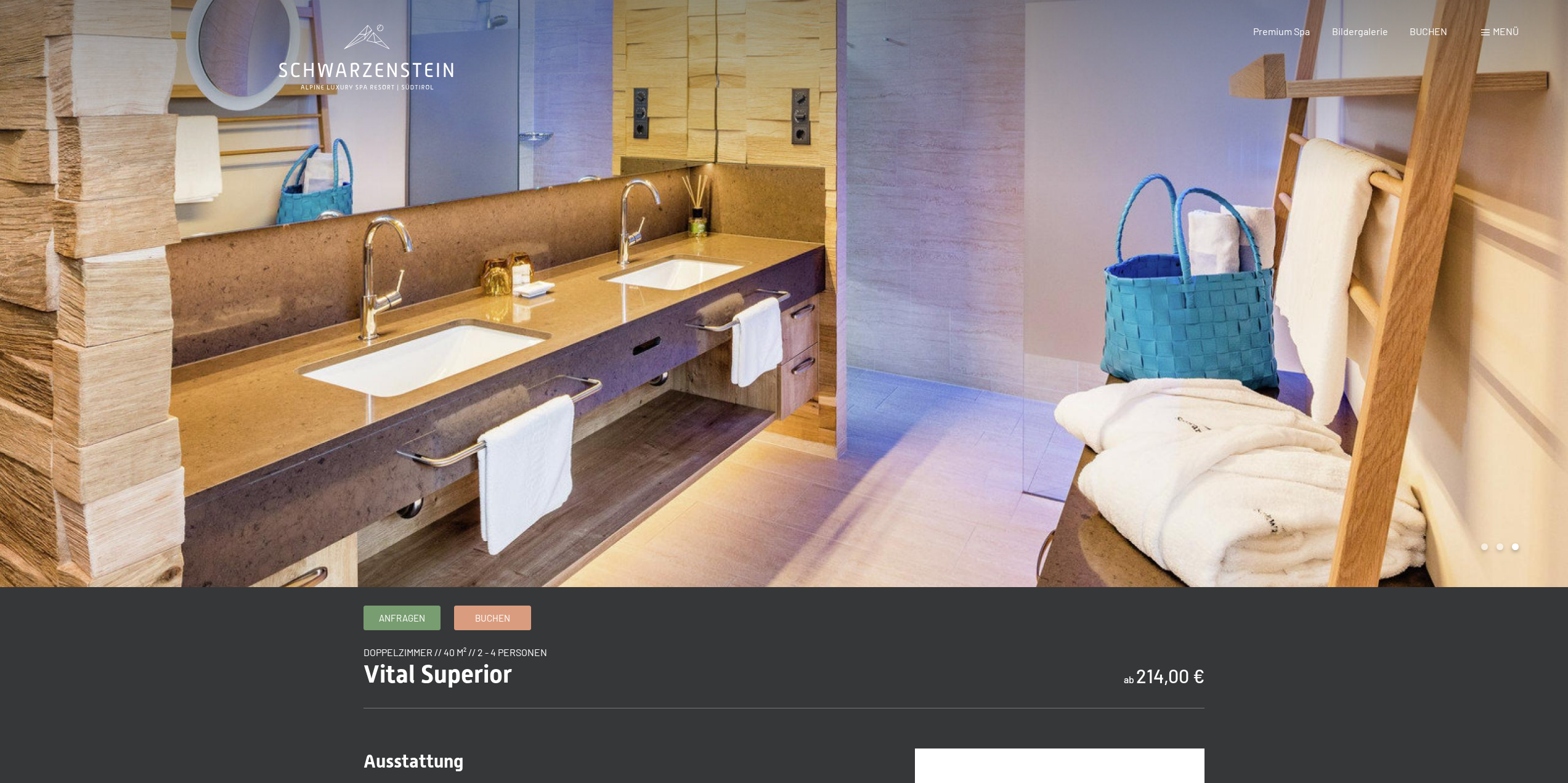
click at [1492, 439] on div at bounding box center [1176, 293] width 784 height 587
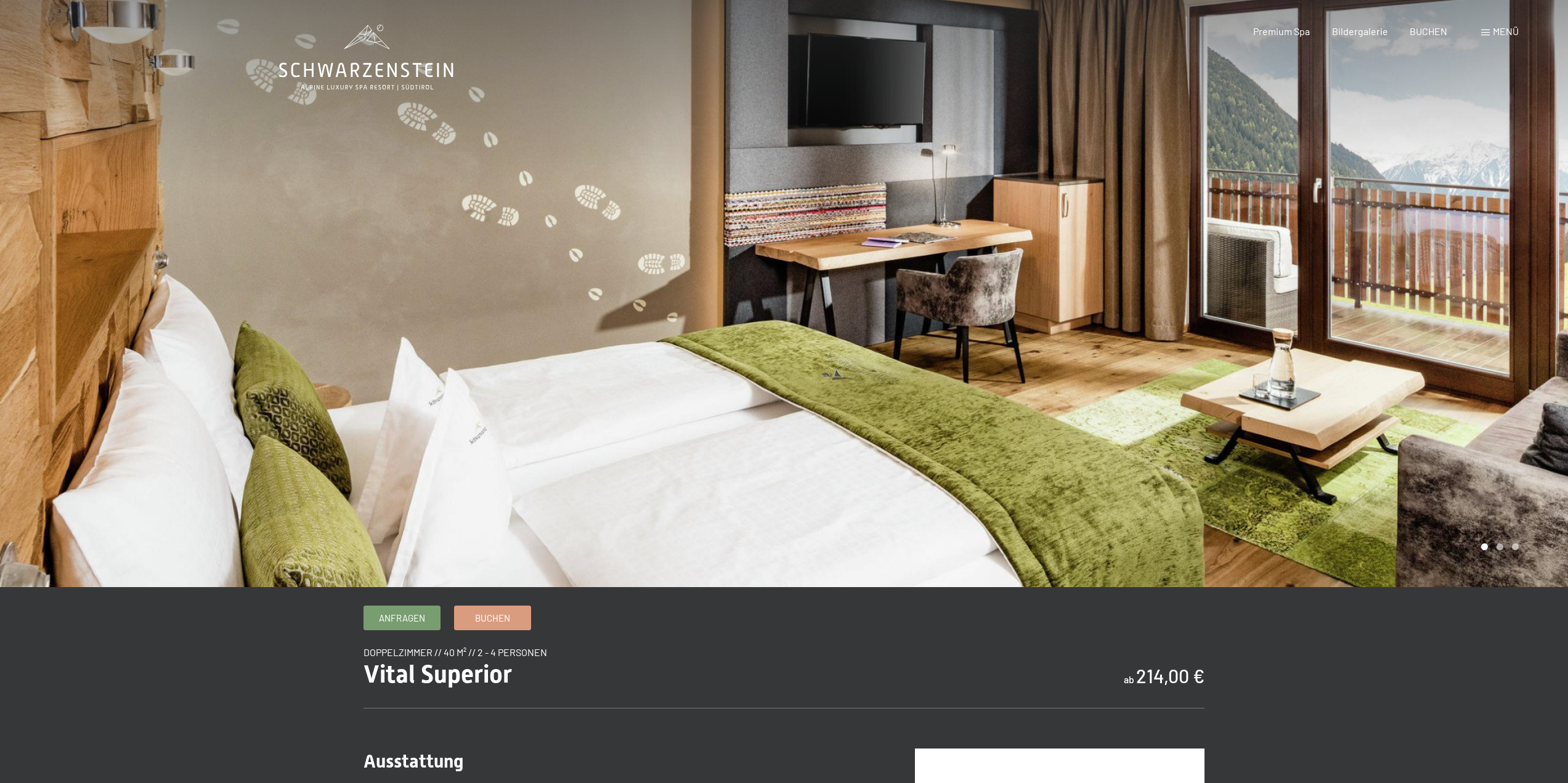
click at [1492, 439] on div at bounding box center [1176, 293] width 784 height 587
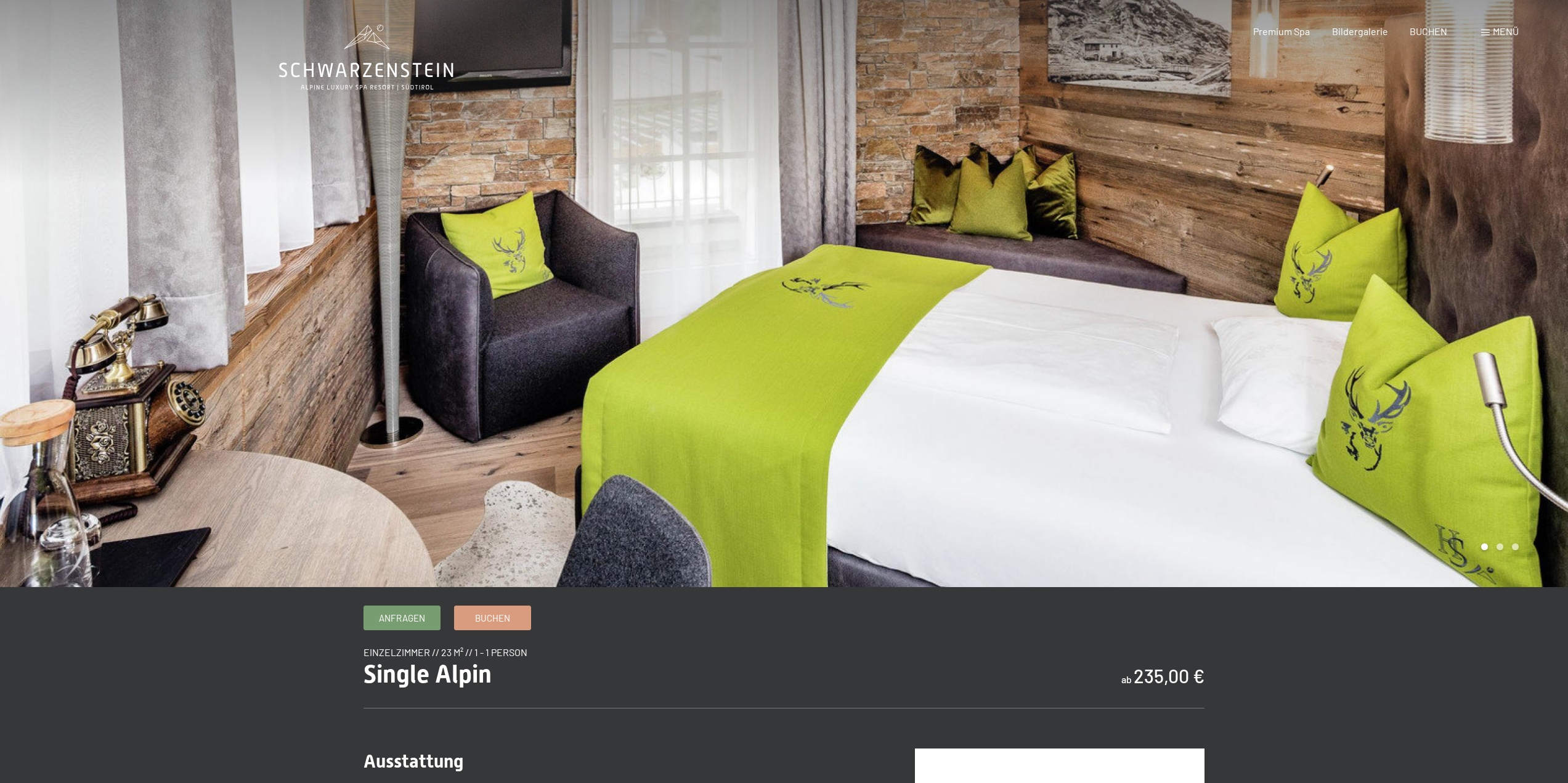
click at [1533, 473] on div at bounding box center [1176, 293] width 784 height 587
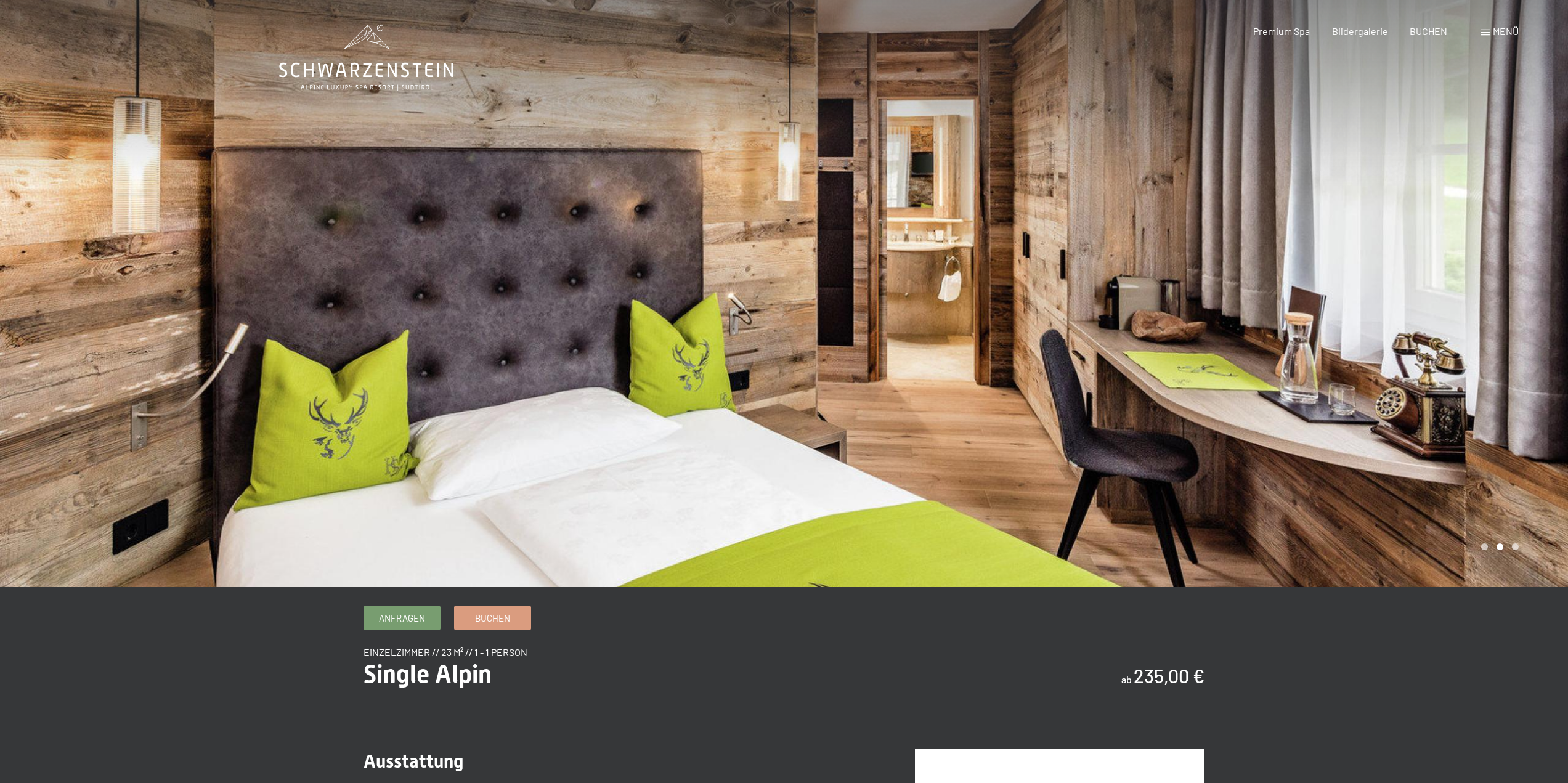
click at [1533, 473] on div at bounding box center [1176, 293] width 784 height 587
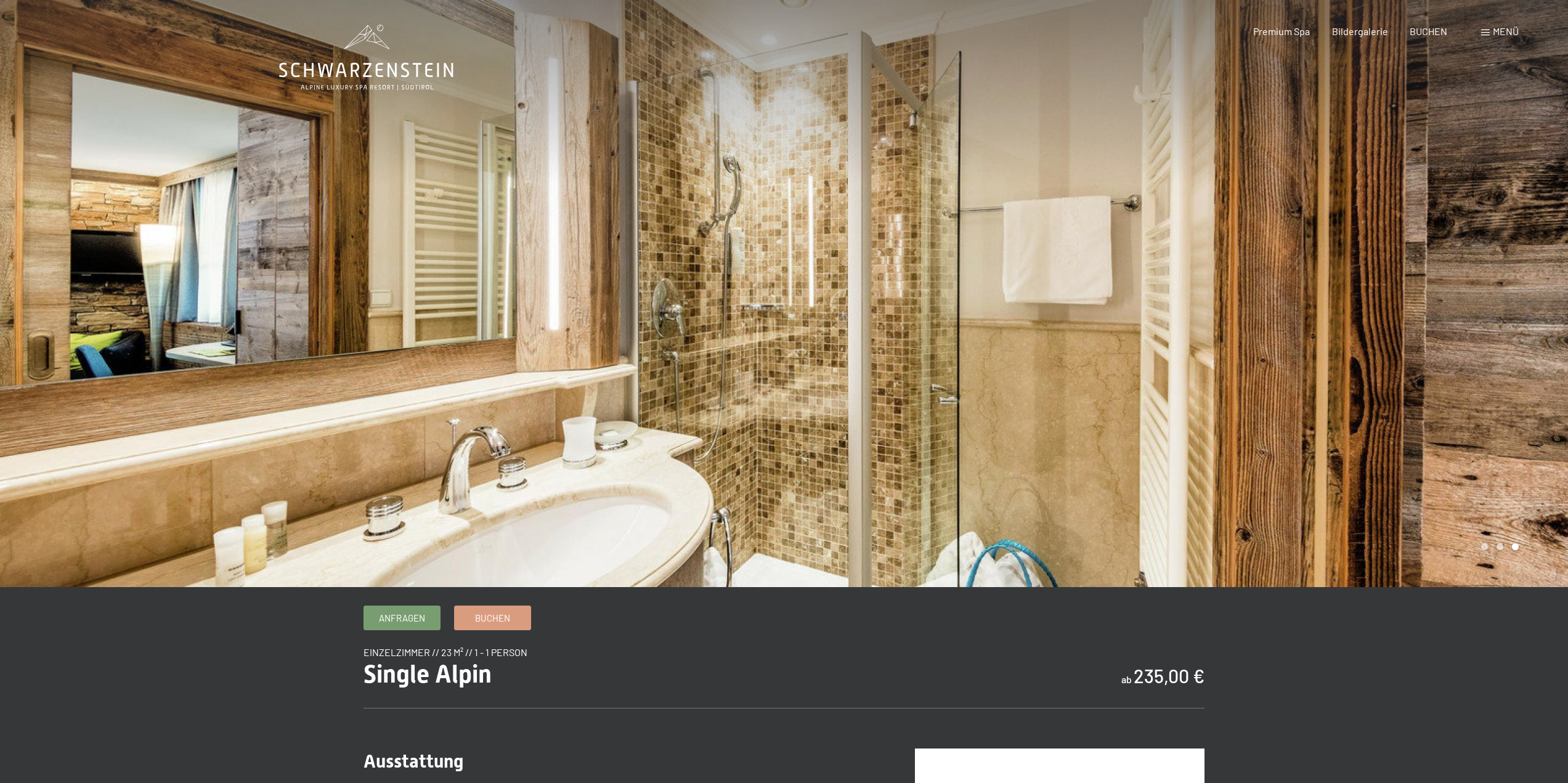
click at [1533, 473] on div at bounding box center [1176, 293] width 784 height 587
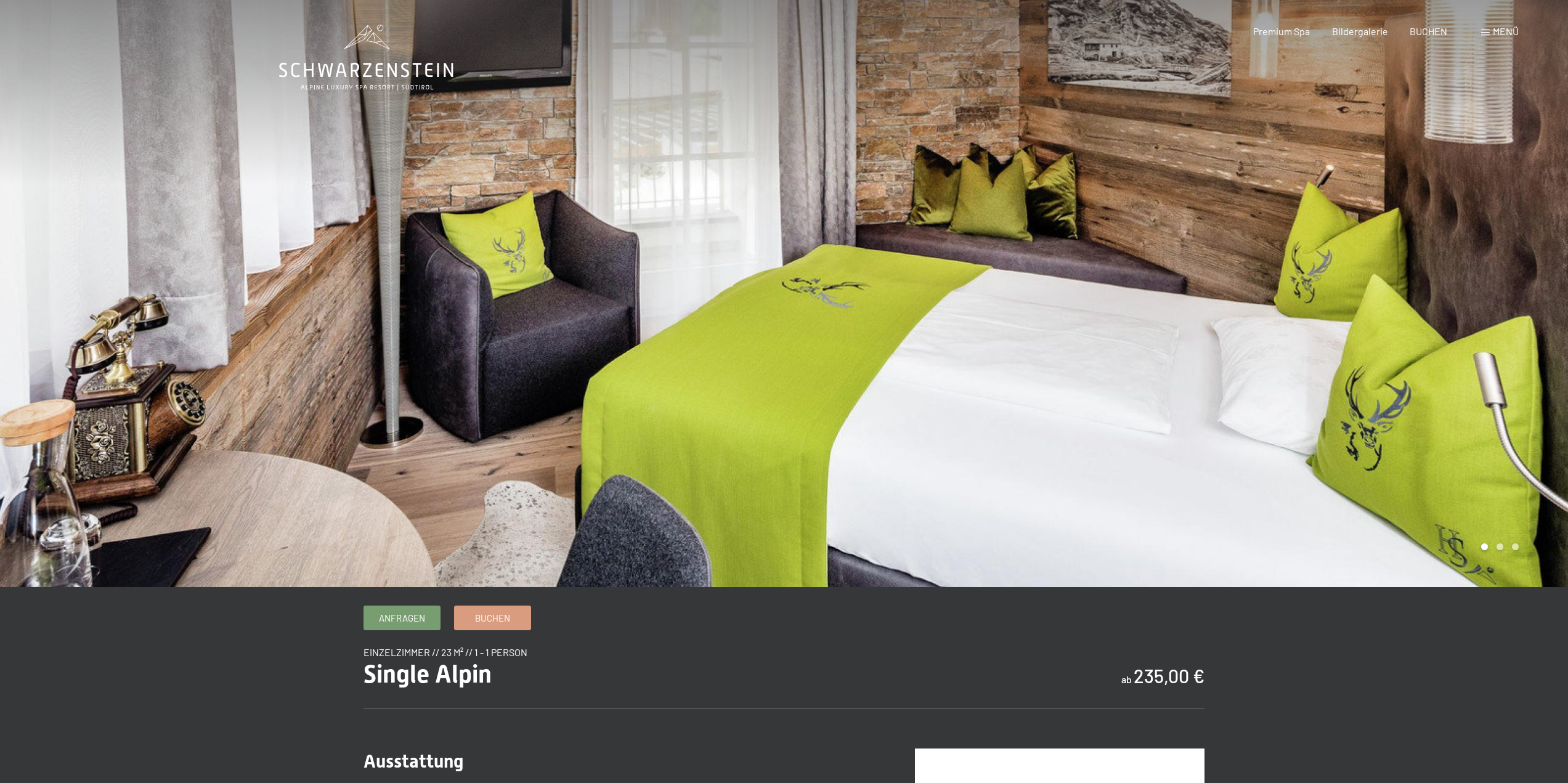
click at [1533, 473] on div at bounding box center [1176, 293] width 784 height 587
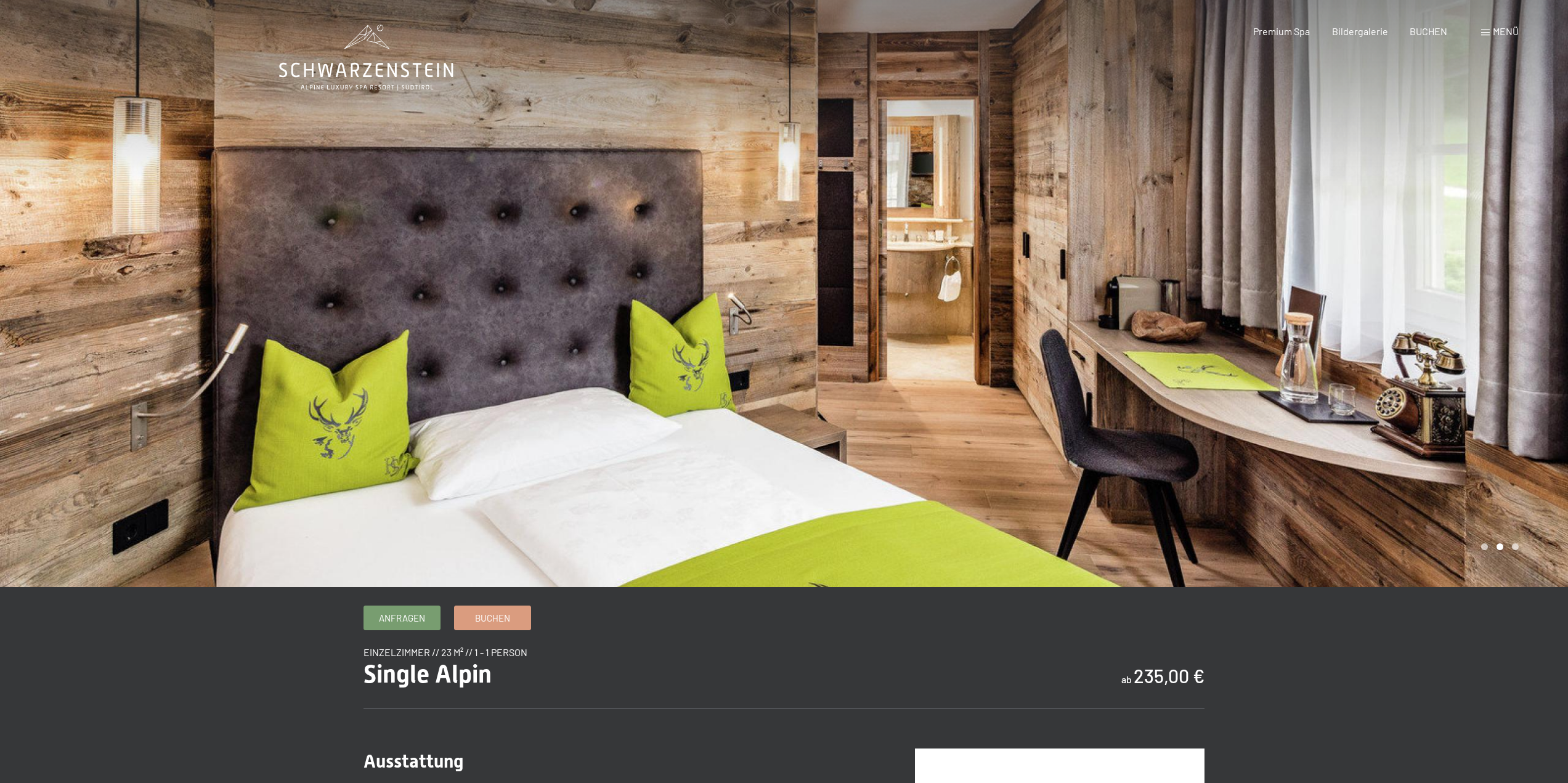
click at [1533, 473] on div at bounding box center [1176, 293] width 784 height 587
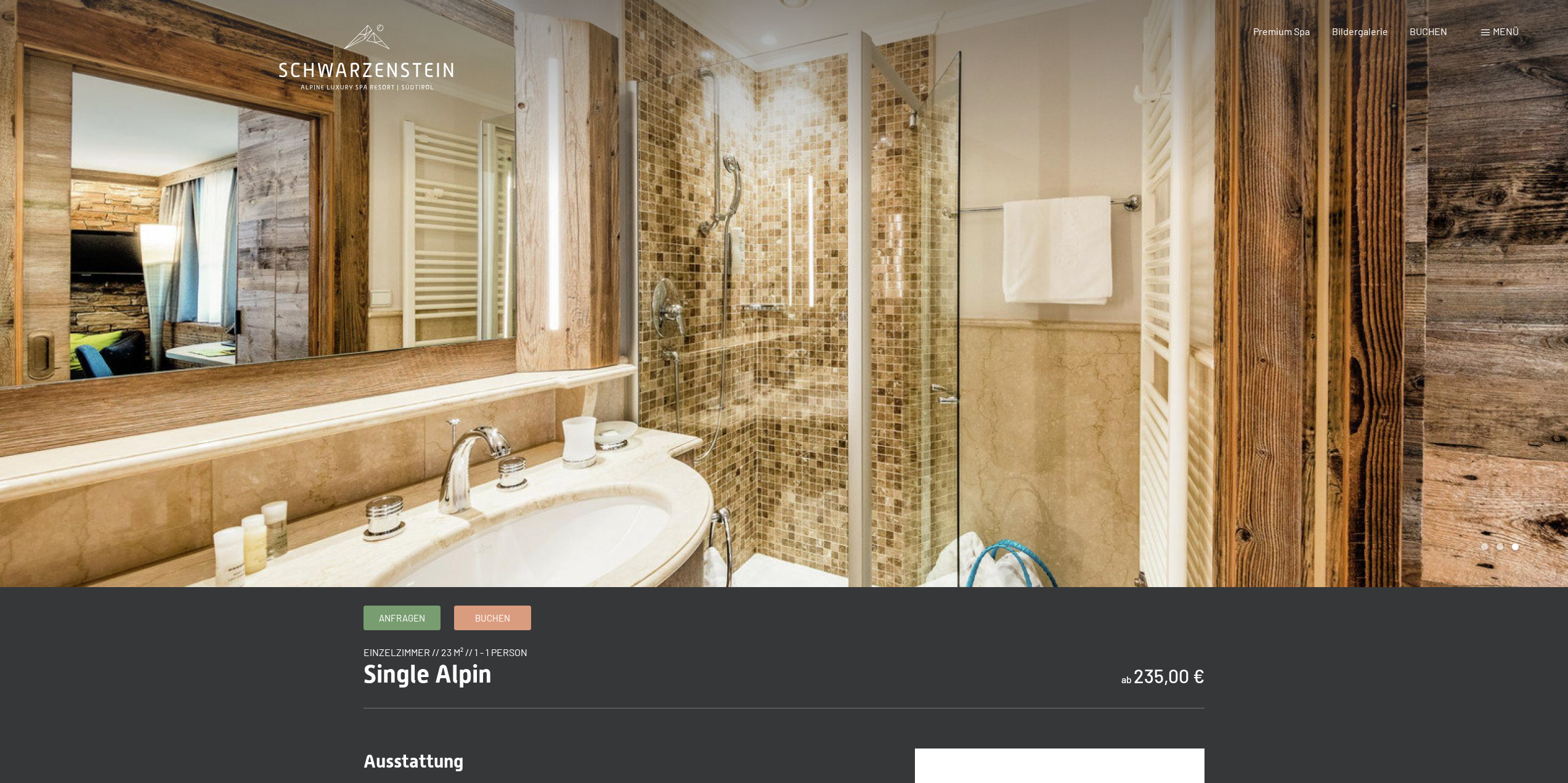
click at [1533, 473] on div at bounding box center [1176, 293] width 784 height 587
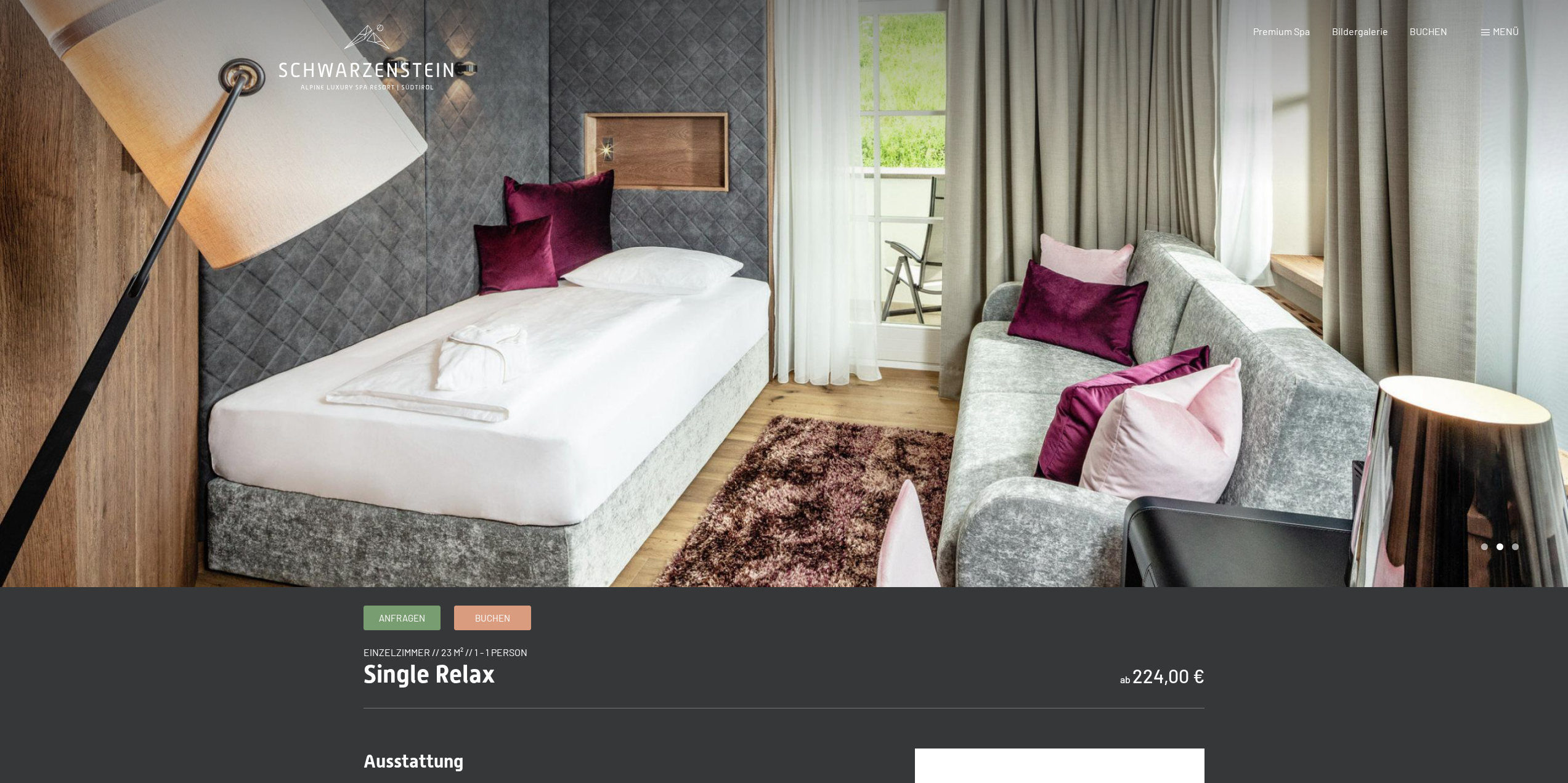
click at [1511, 498] on div at bounding box center [1176, 293] width 784 height 587
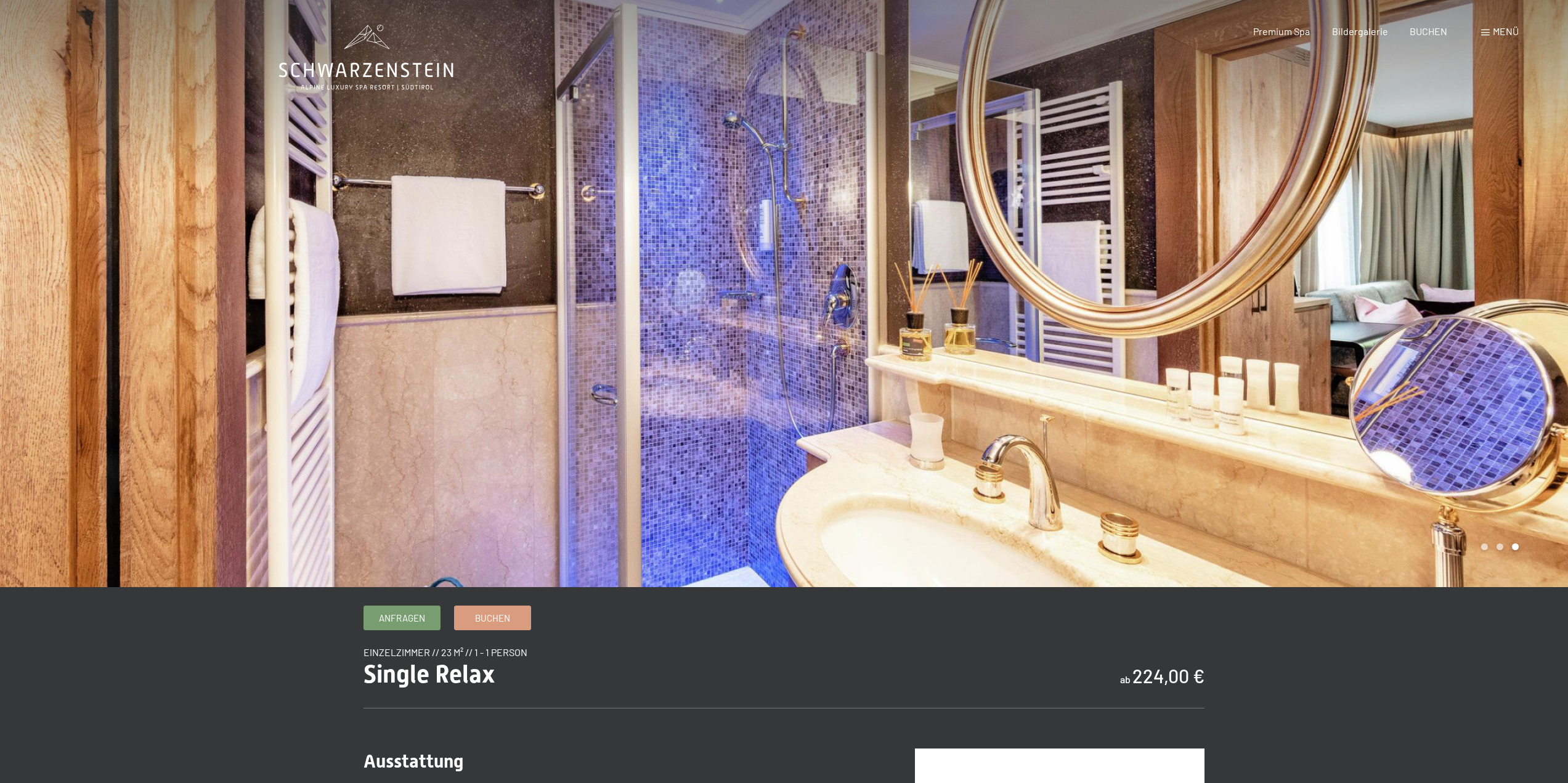
click at [1511, 498] on div at bounding box center [1176, 293] width 784 height 587
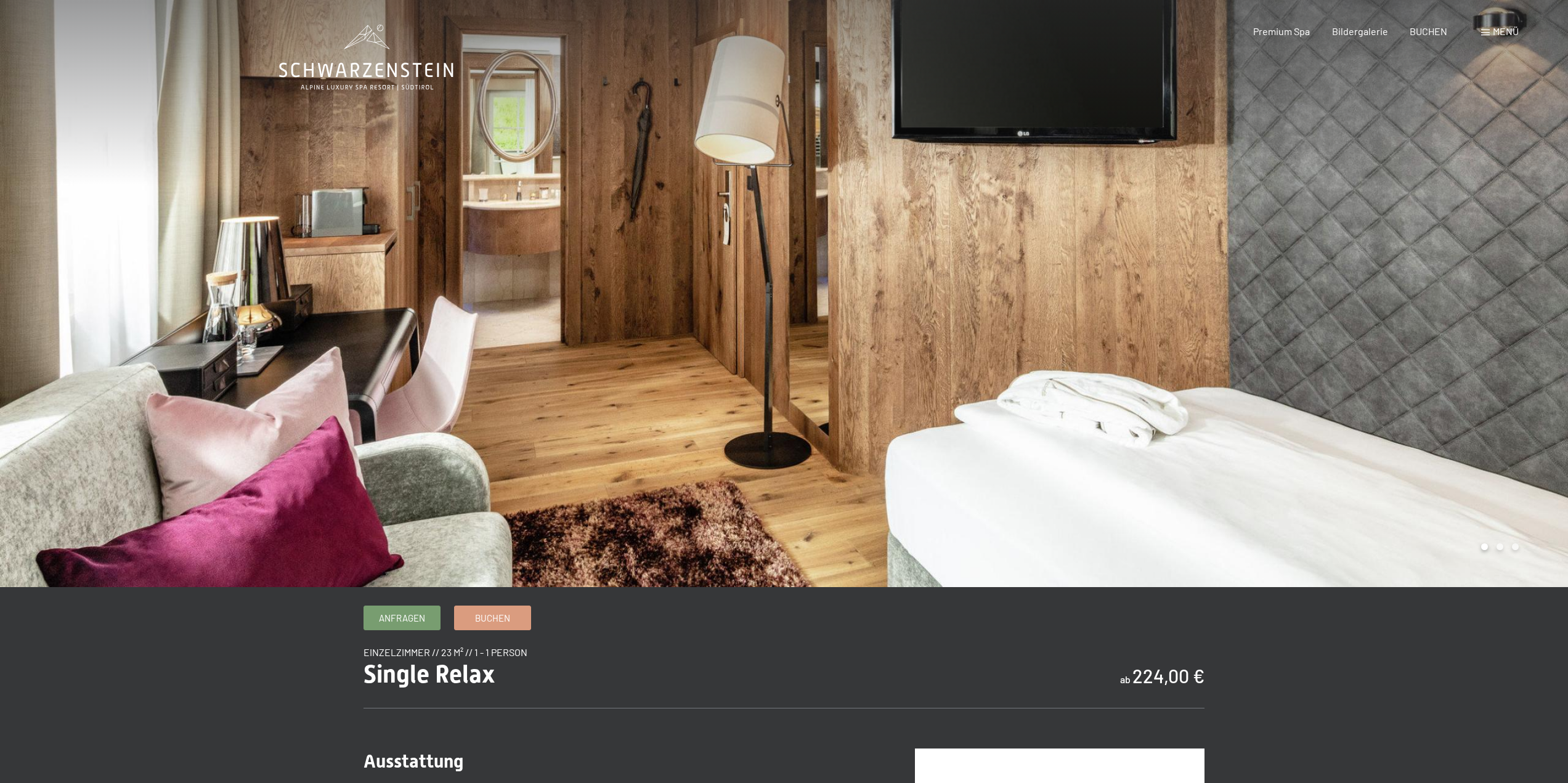
click at [1511, 498] on div at bounding box center [1176, 293] width 784 height 587
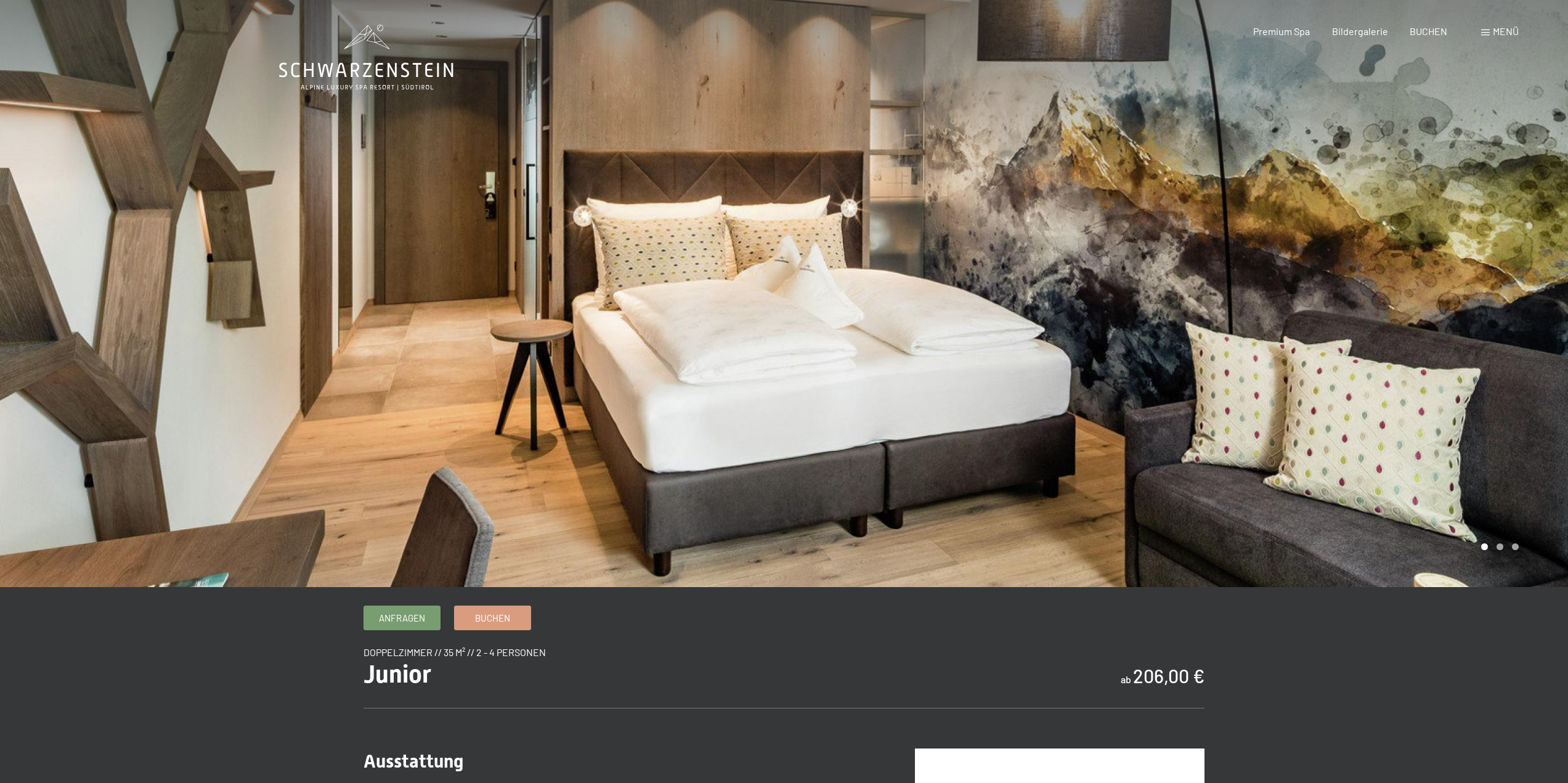
click at [1533, 469] on div at bounding box center [1176, 293] width 784 height 587
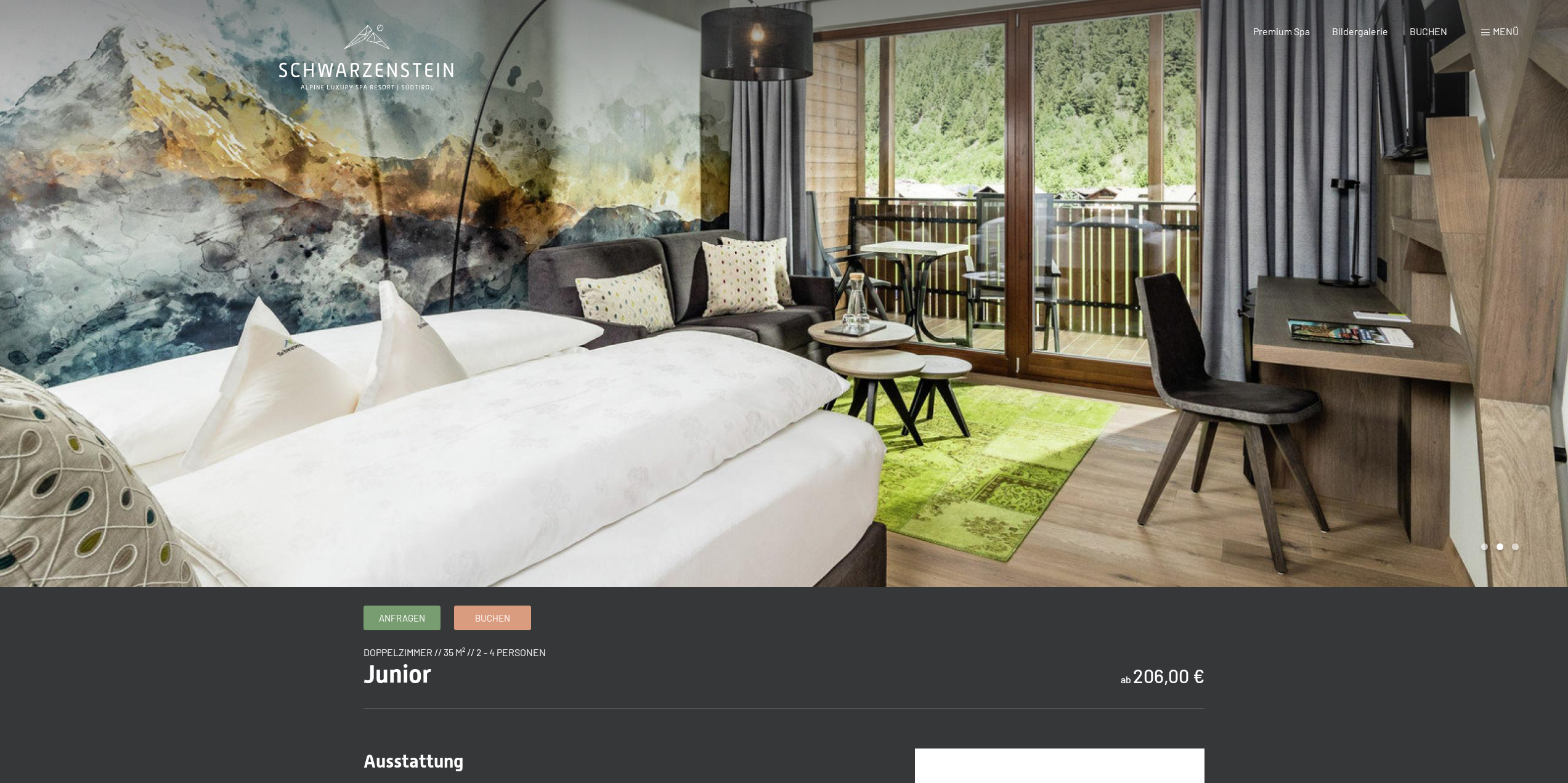
click at [1530, 472] on div at bounding box center [1176, 293] width 784 height 587
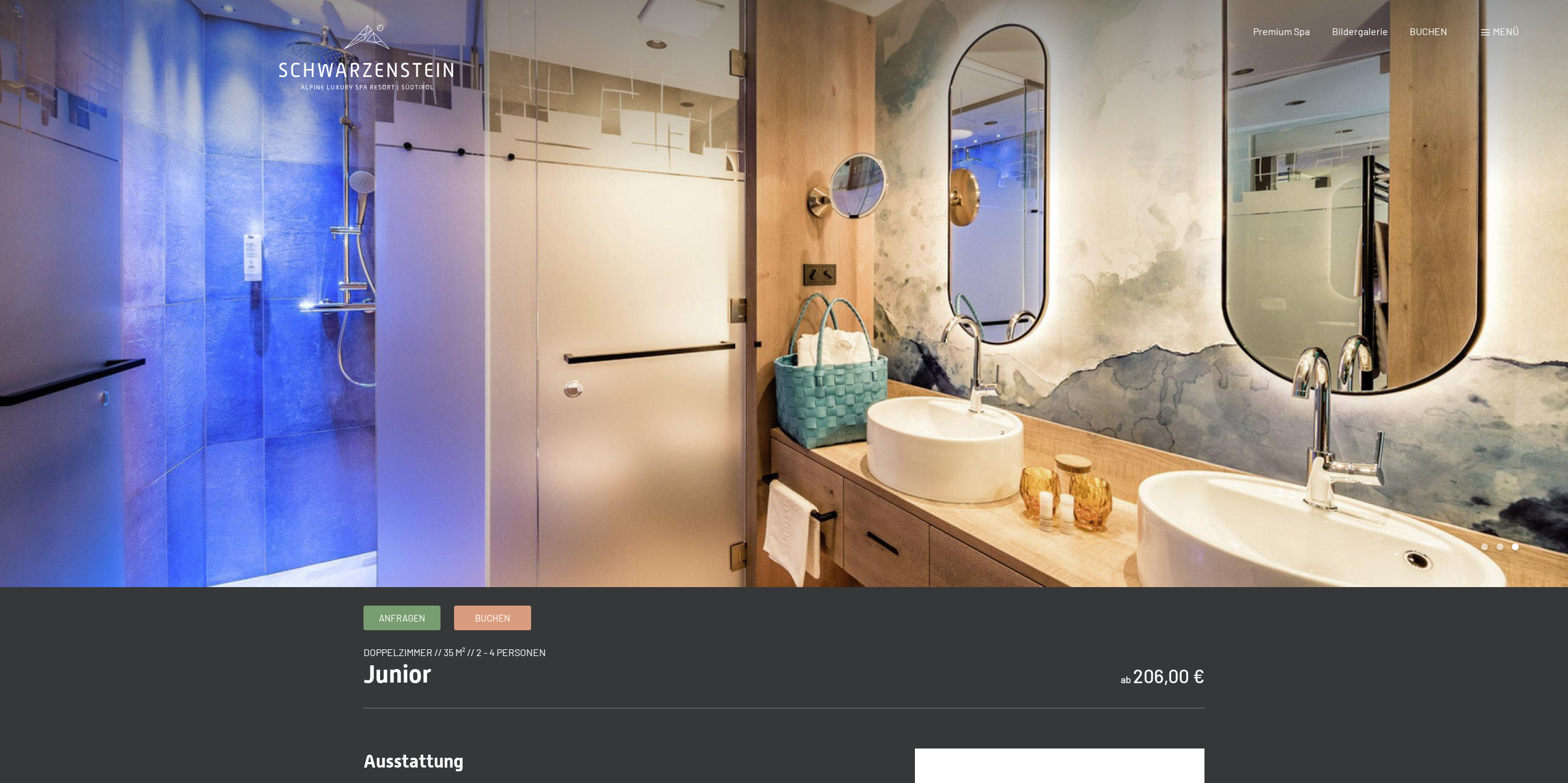
click at [1530, 472] on div at bounding box center [1176, 293] width 784 height 587
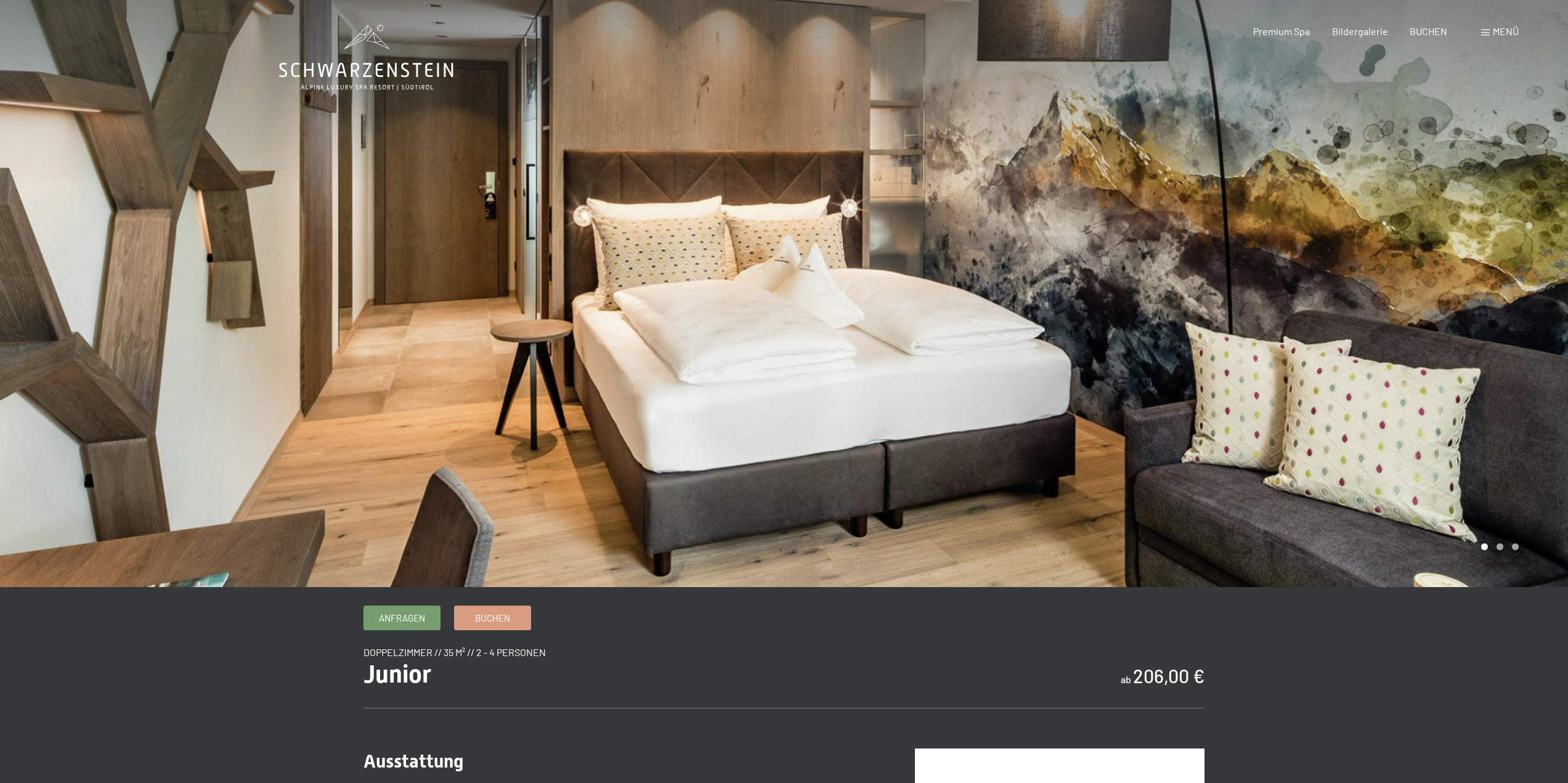
click at [1530, 472] on div at bounding box center [1176, 293] width 784 height 587
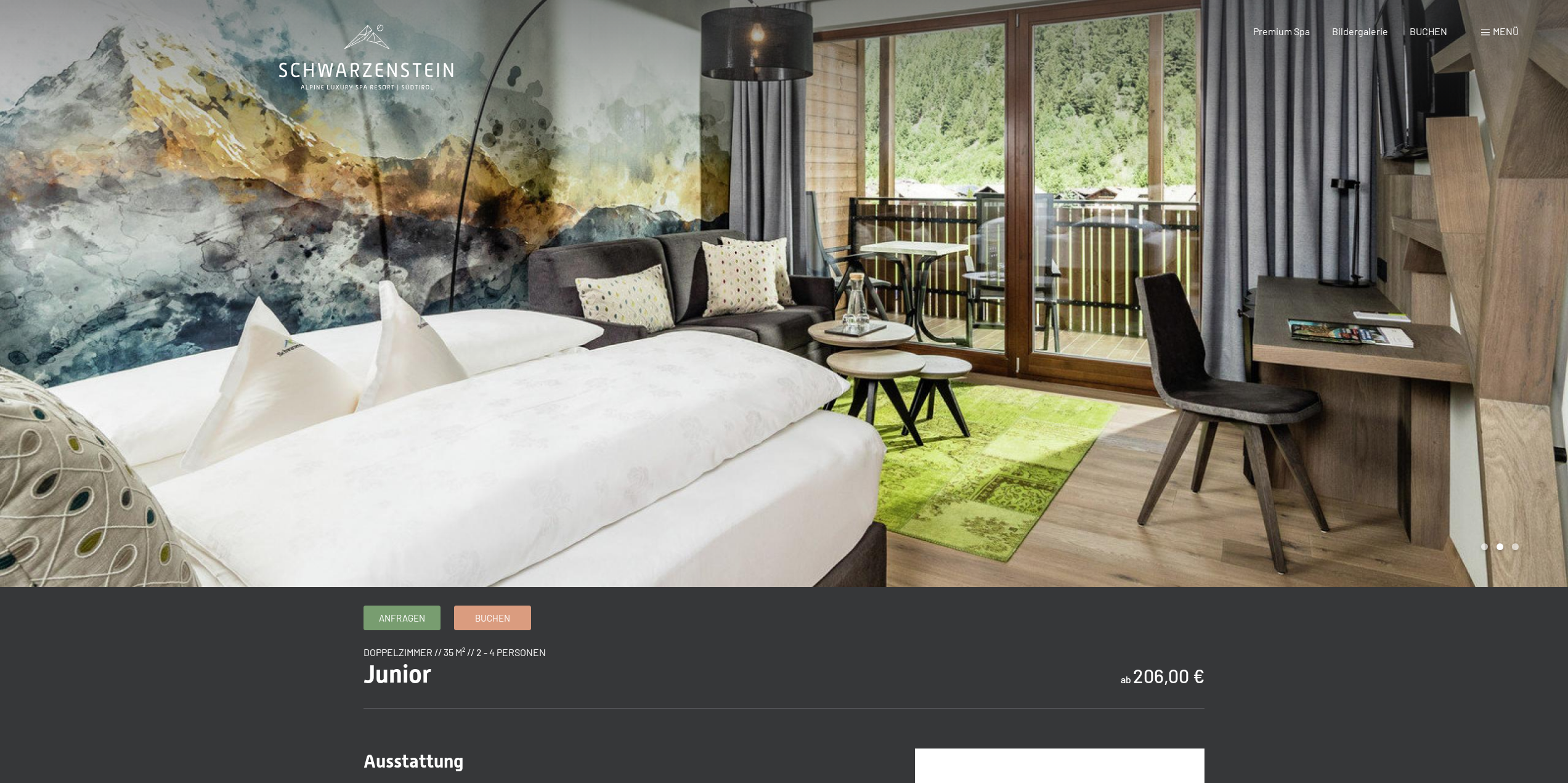
click at [1530, 472] on div at bounding box center [1176, 293] width 784 height 587
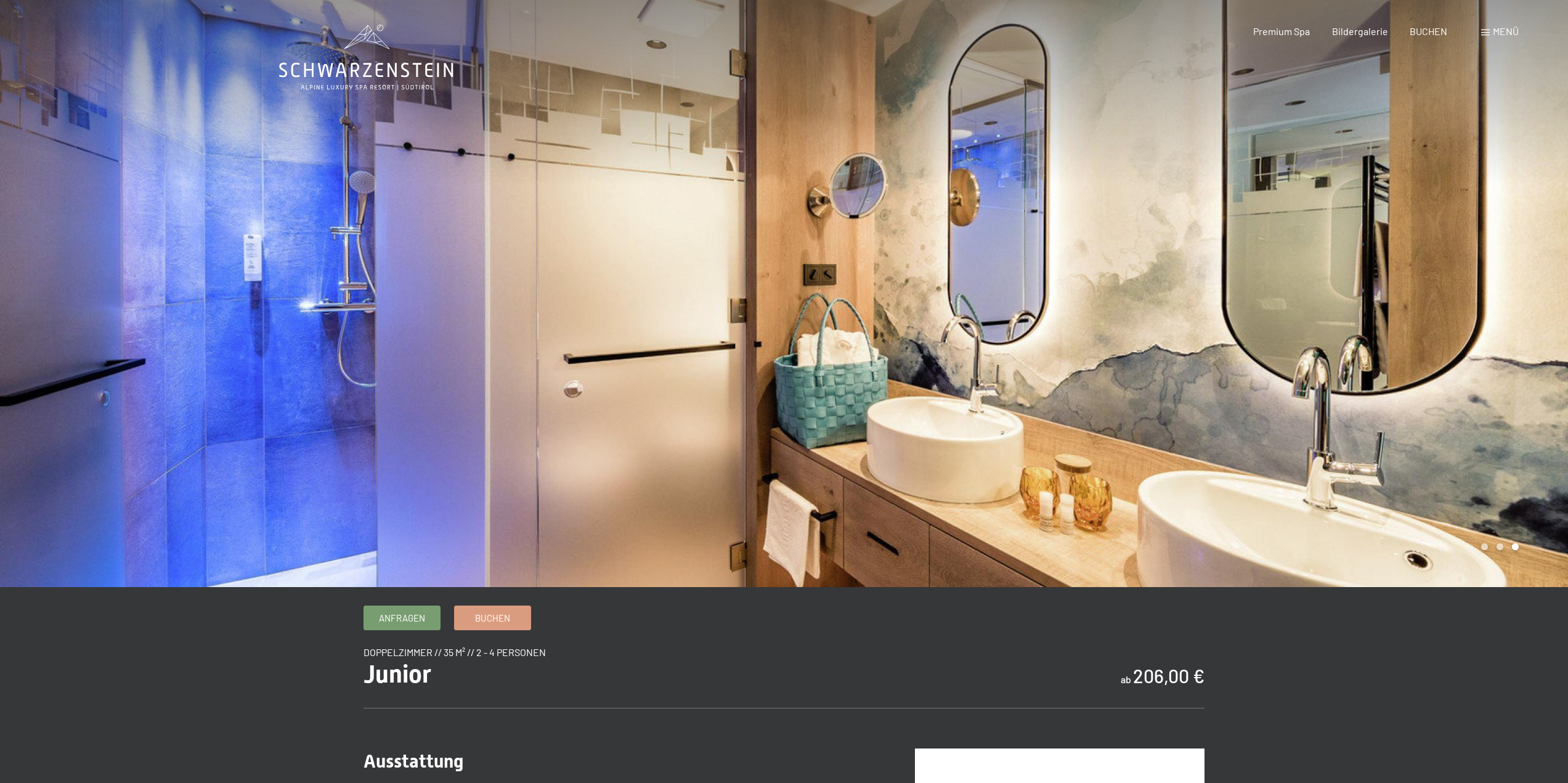
click at [1530, 472] on div at bounding box center [1176, 293] width 784 height 587
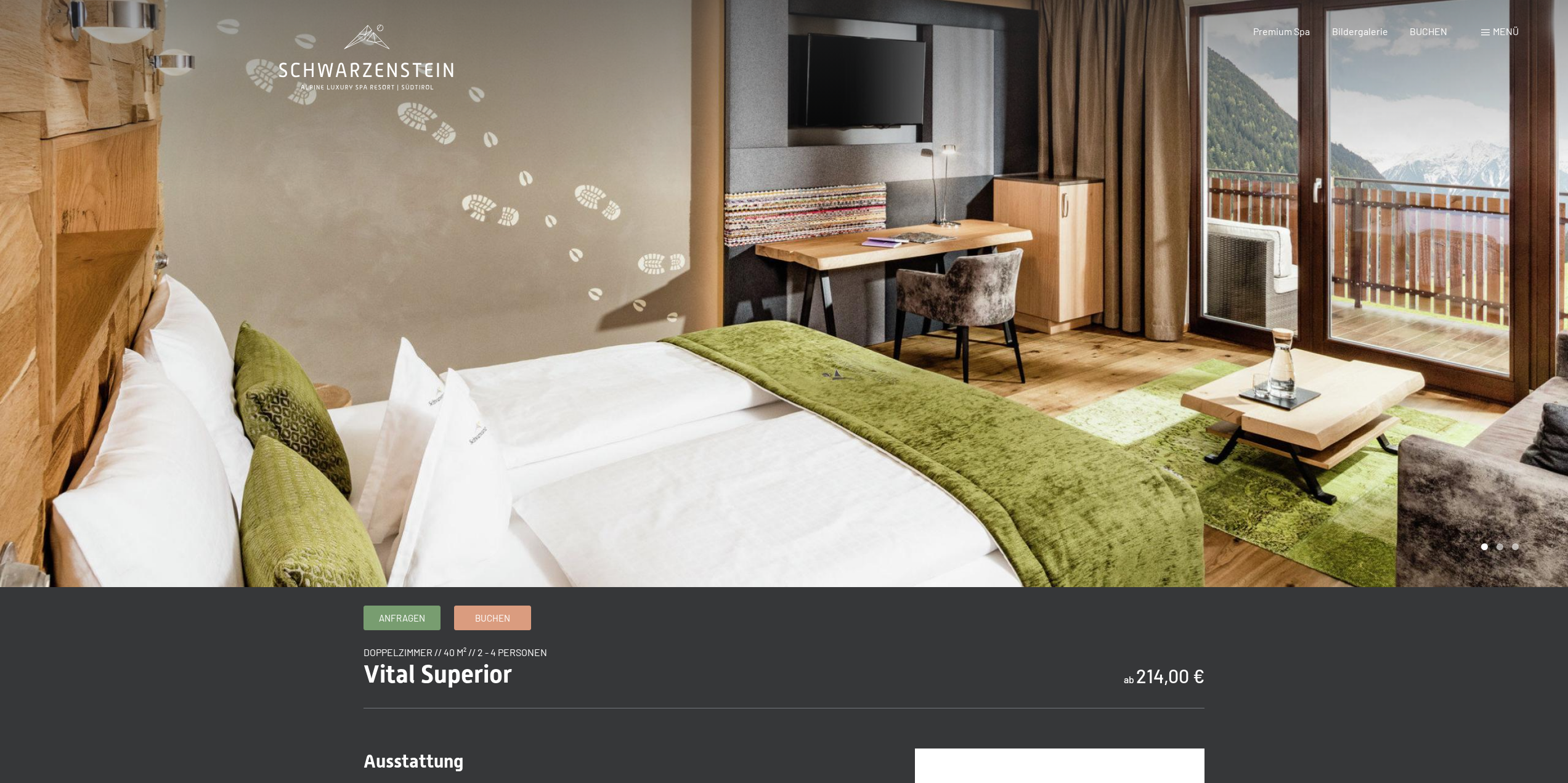
click at [1420, 471] on div at bounding box center [1176, 293] width 784 height 587
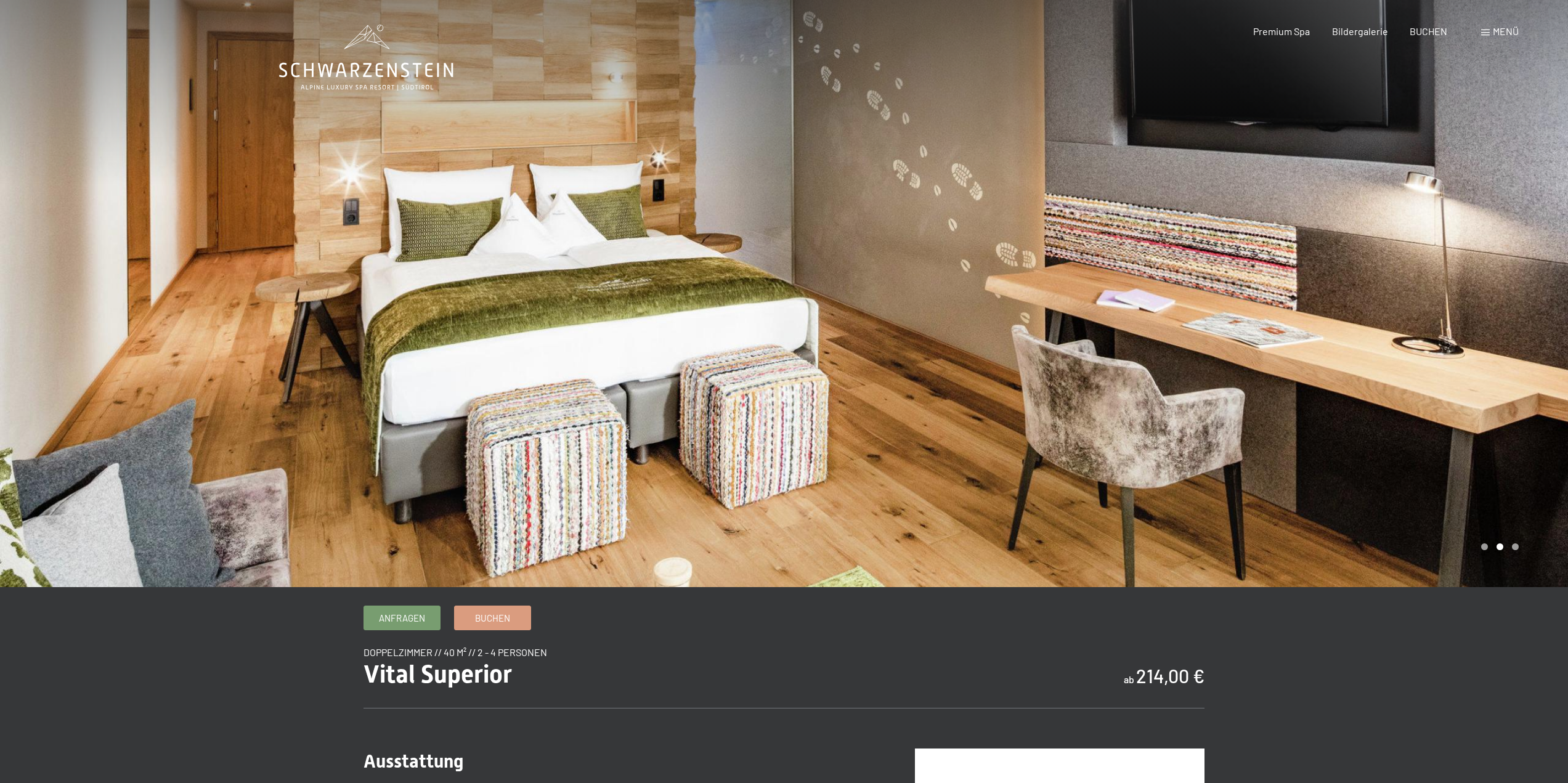
click at [1420, 471] on div at bounding box center [1176, 293] width 784 height 587
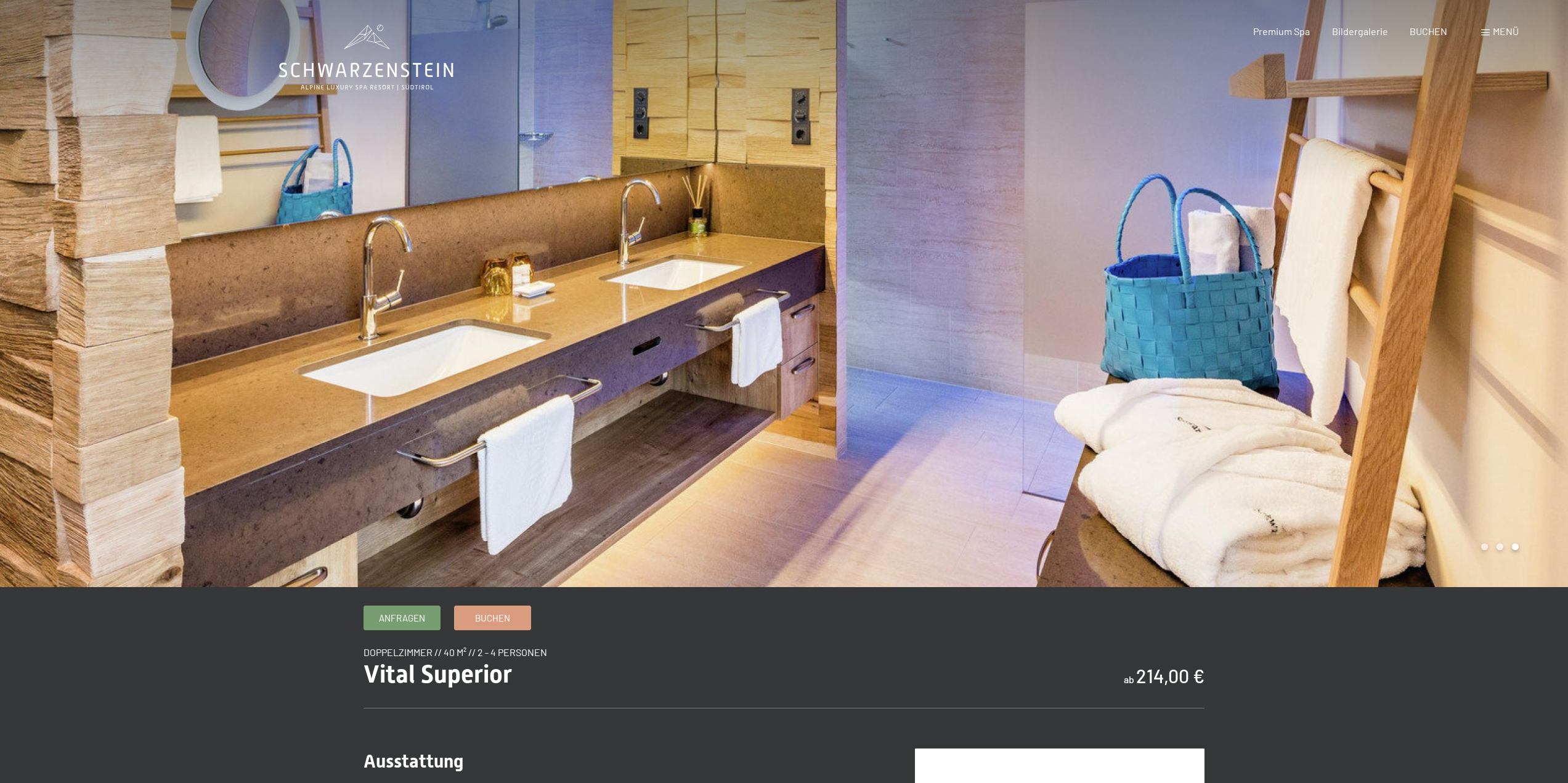
click at [1420, 471] on div at bounding box center [1176, 293] width 784 height 587
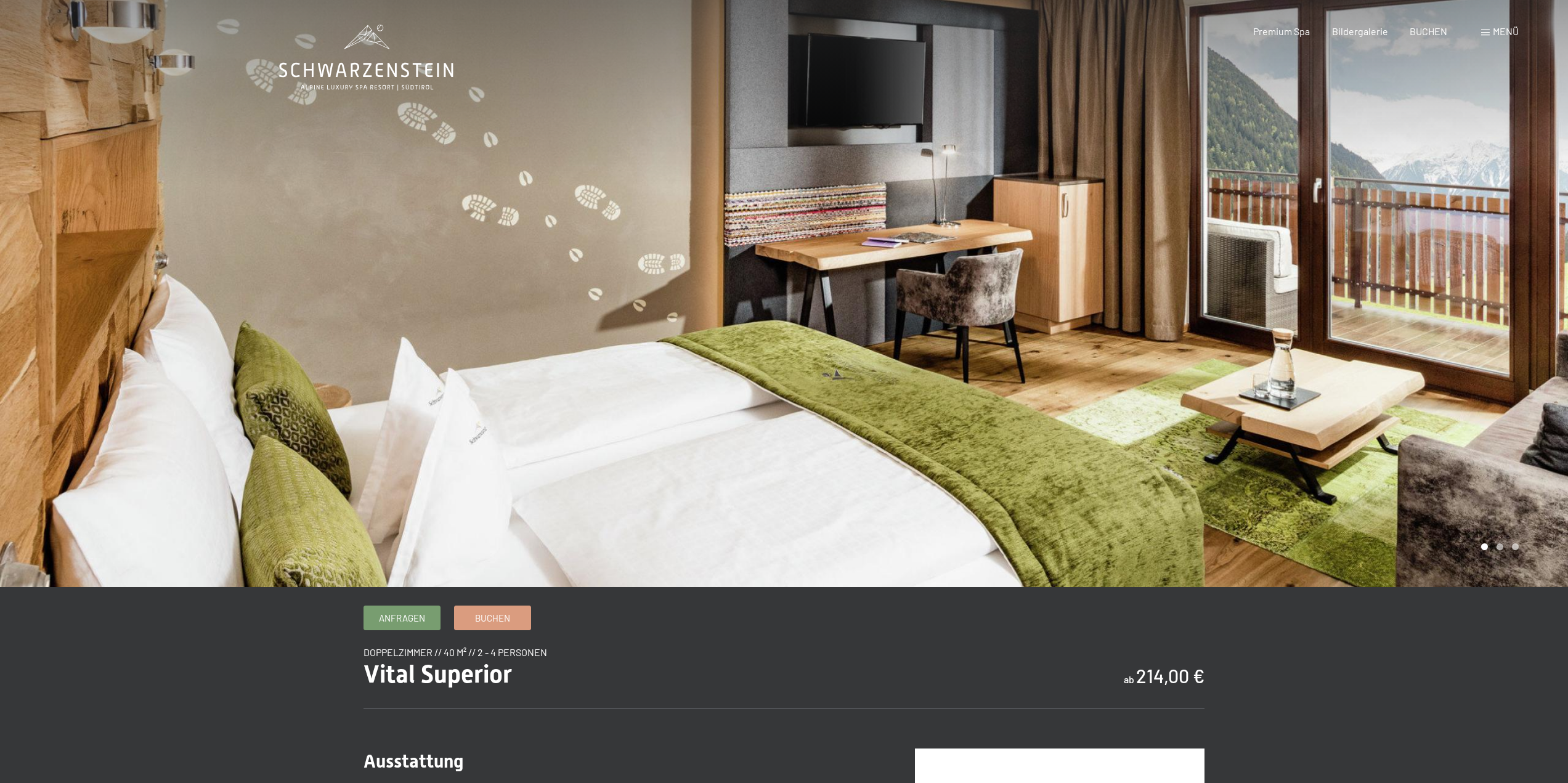
click at [1420, 471] on div at bounding box center [1176, 293] width 784 height 587
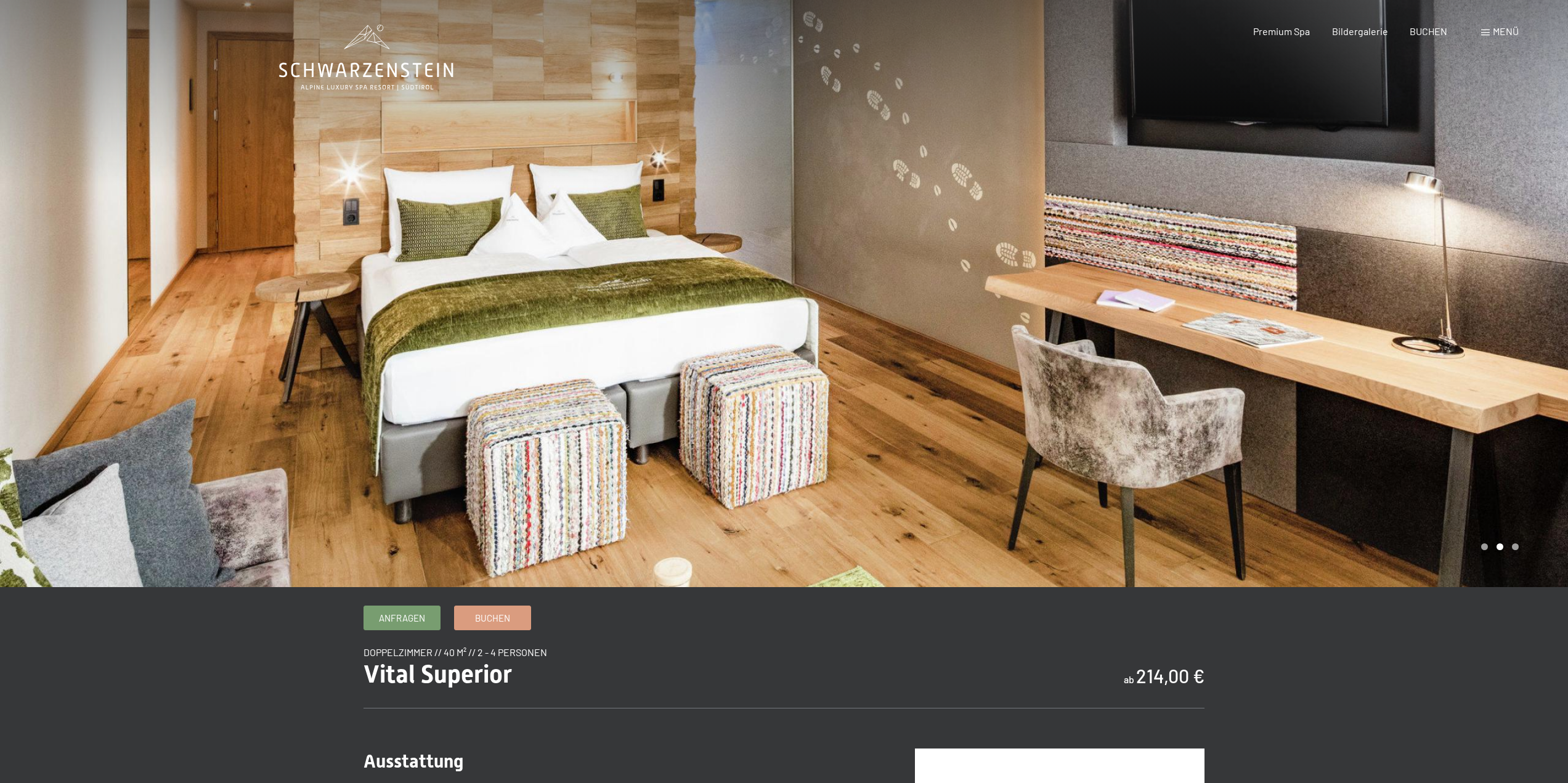
click at [1420, 471] on div at bounding box center [1176, 293] width 784 height 587
